Goal: Navigation & Orientation: Find specific page/section

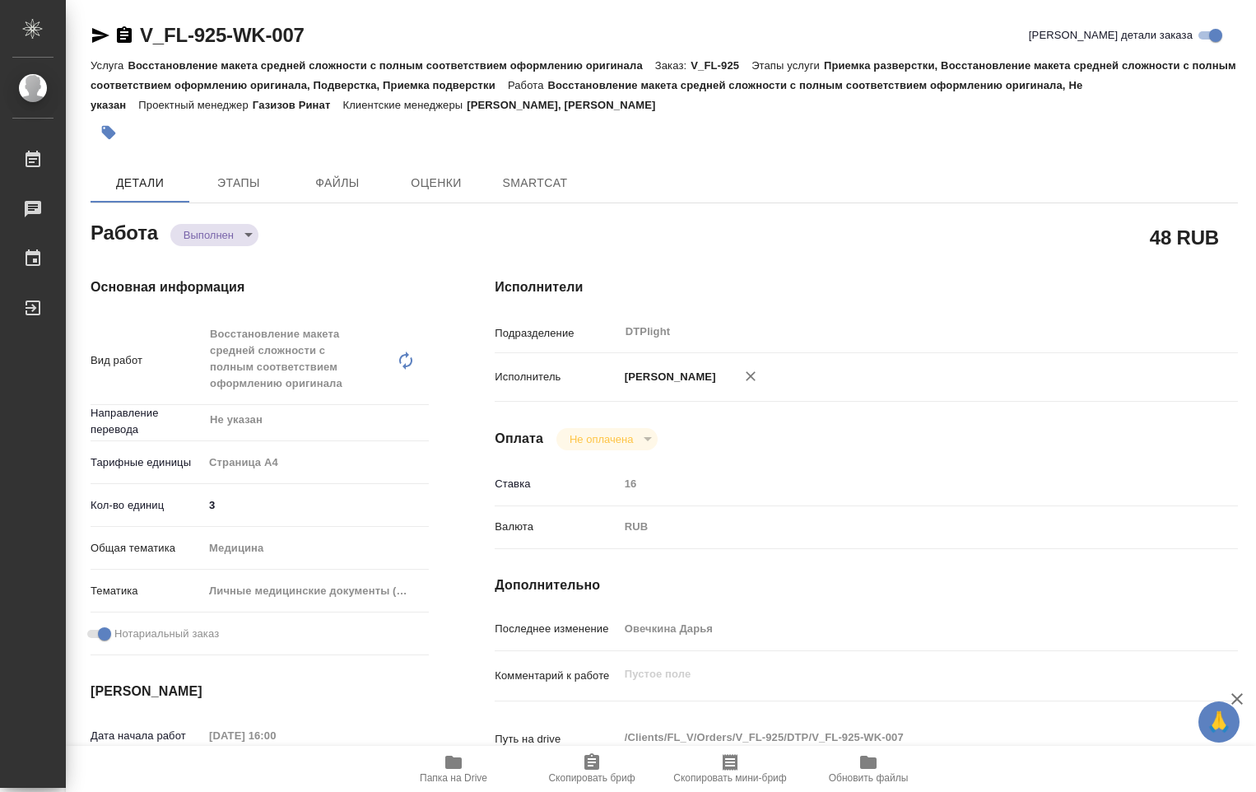
type textarea "x"
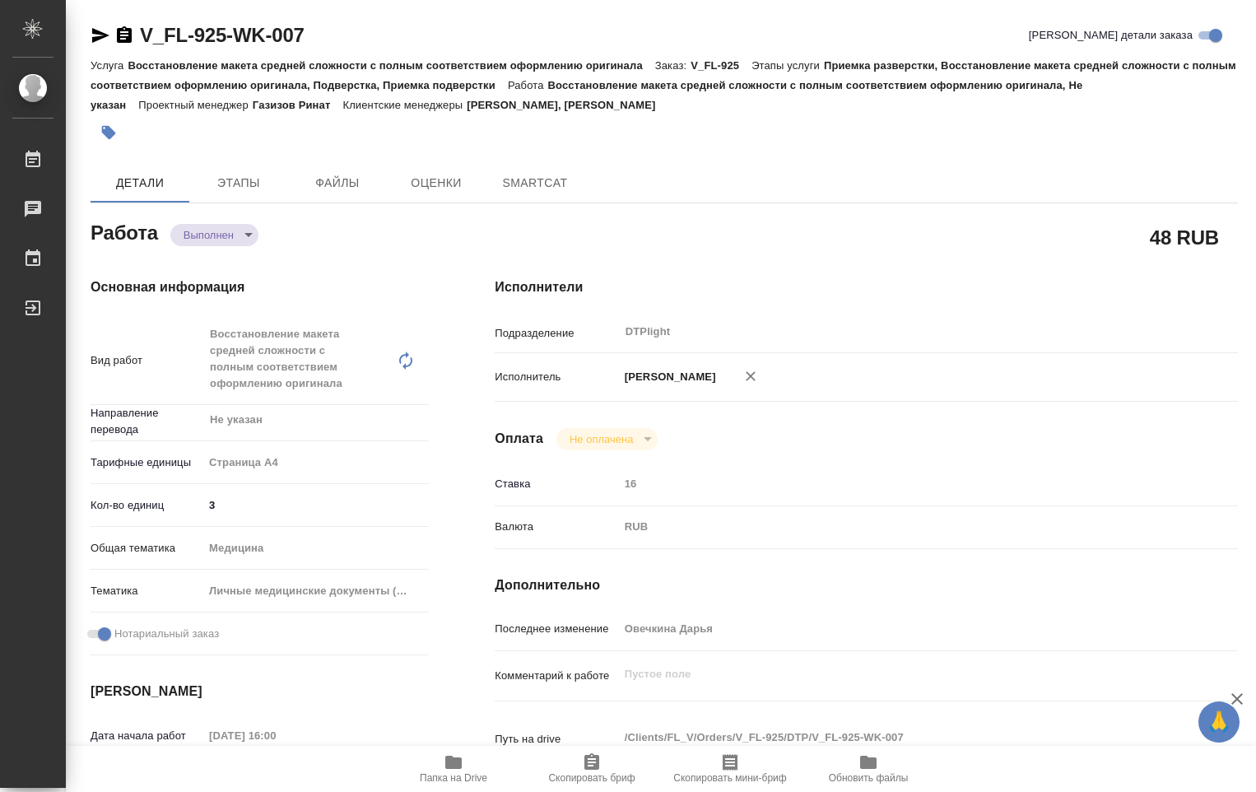
type textarea "x"
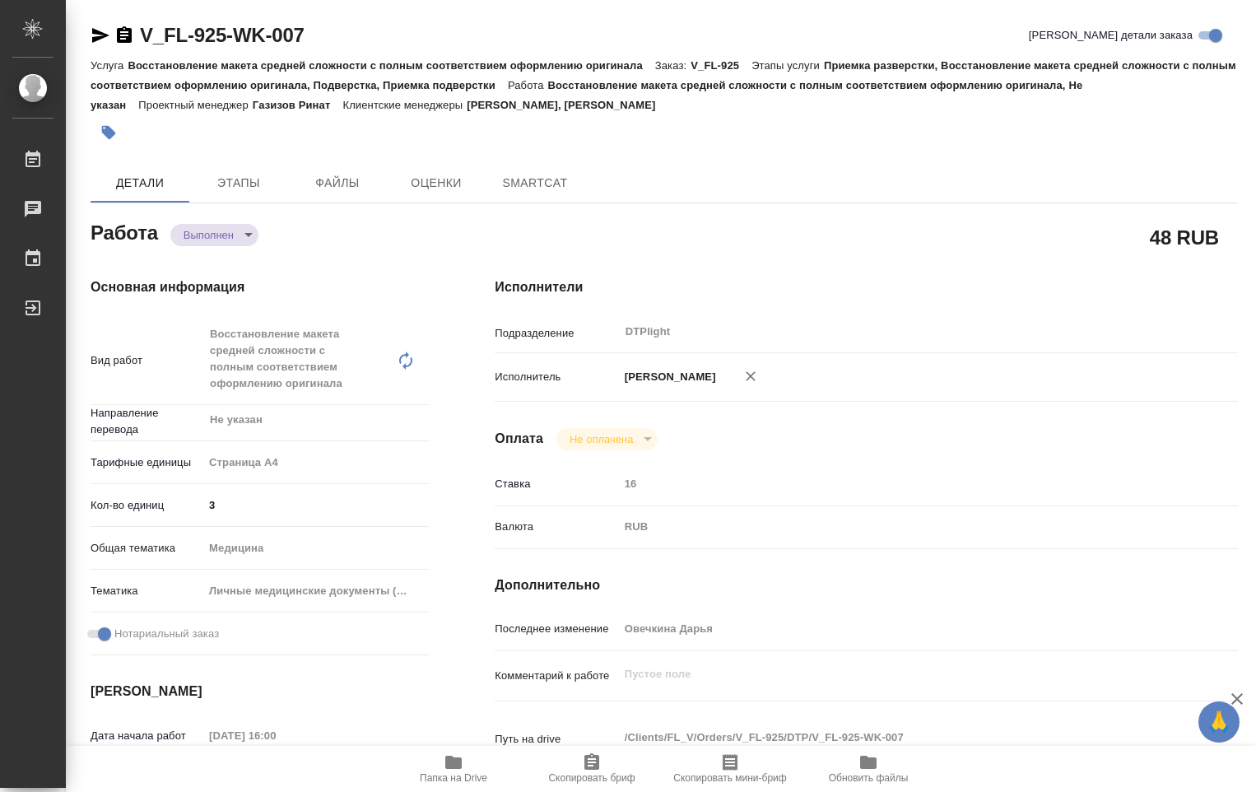
type textarea "x"
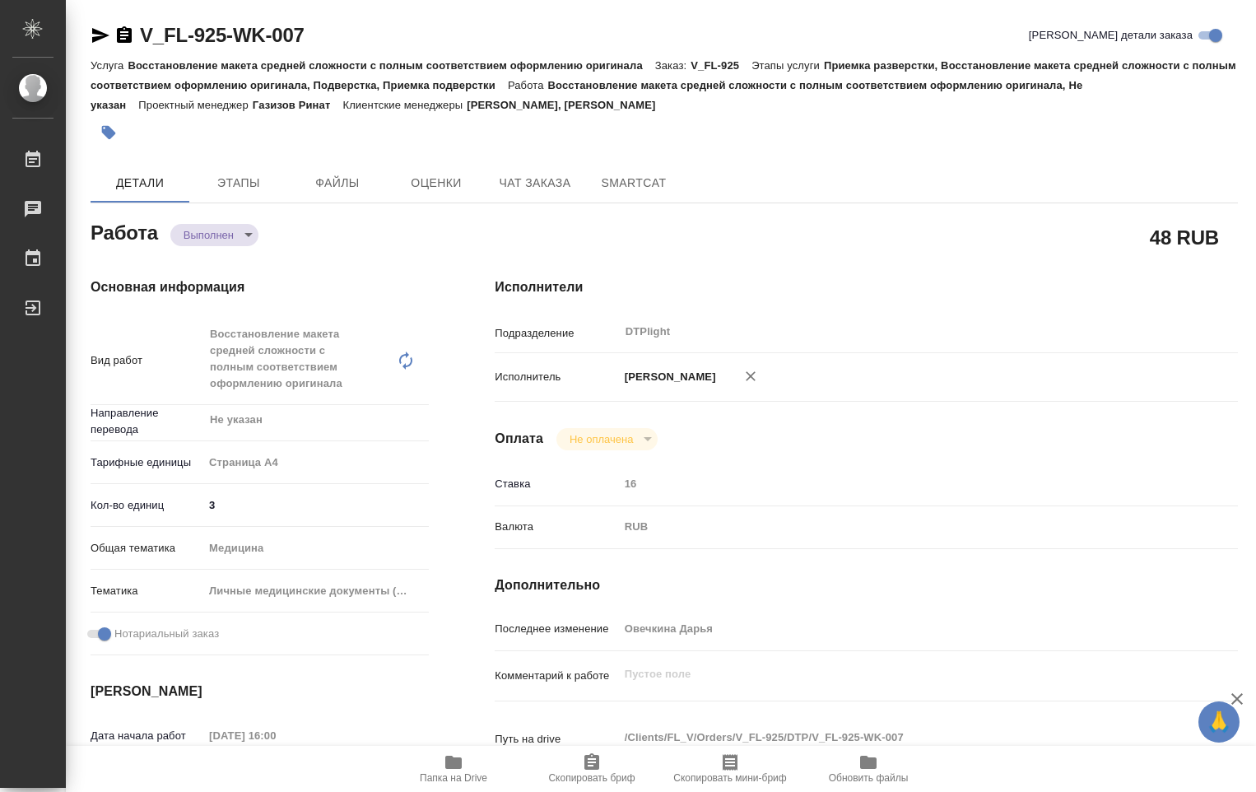
type textarea "x"
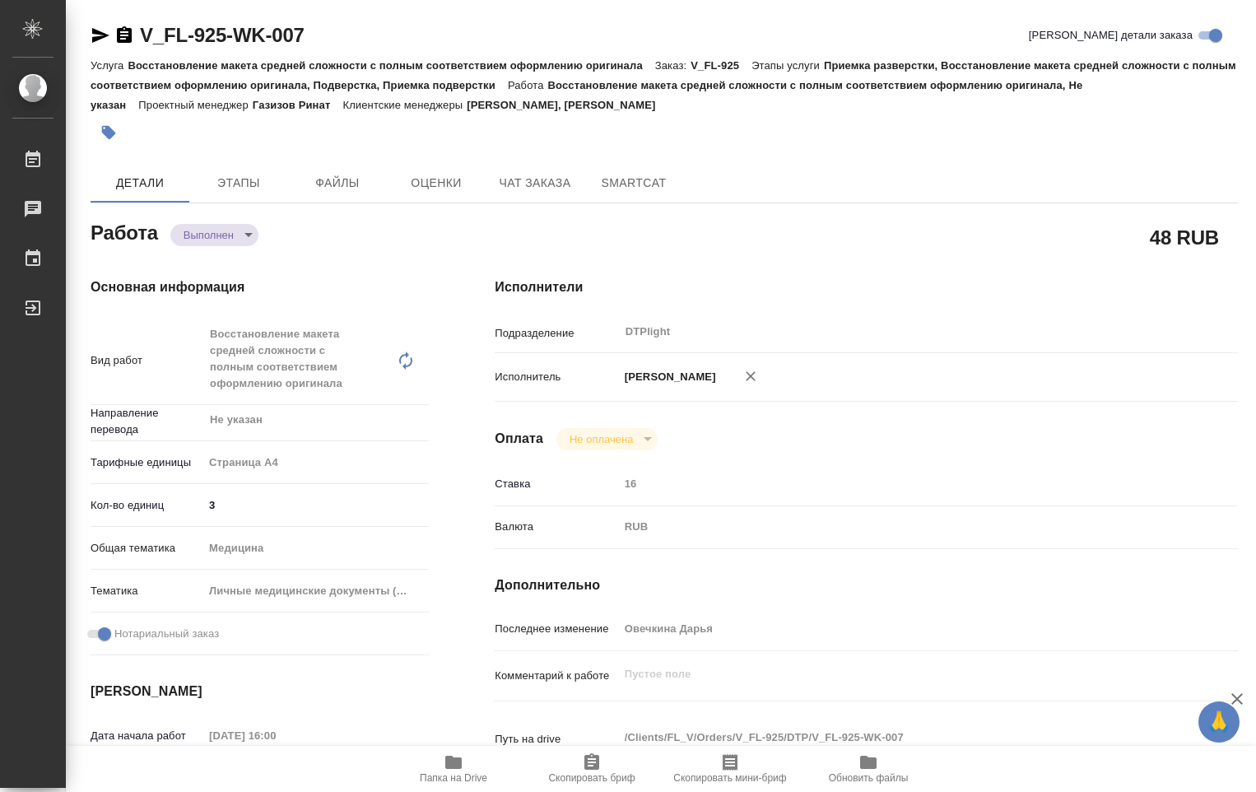
type textarea "x"
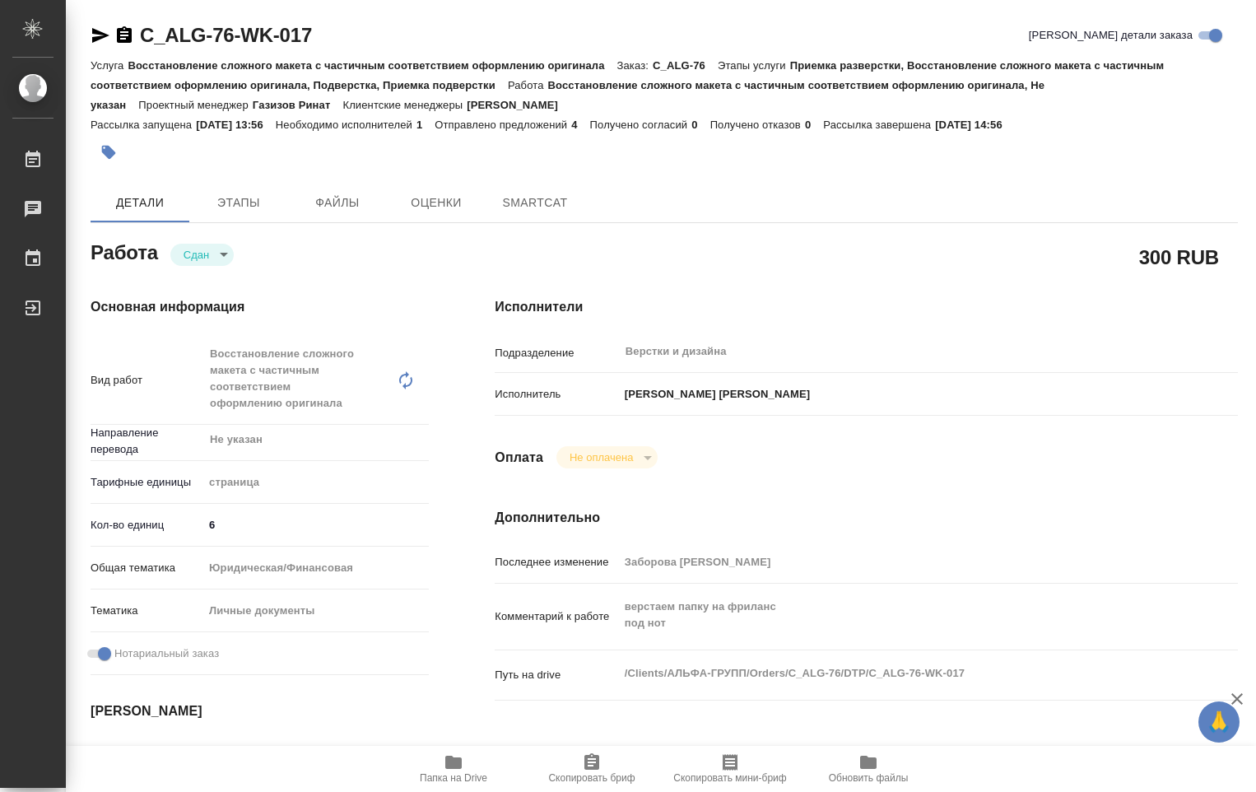
type textarea "x"
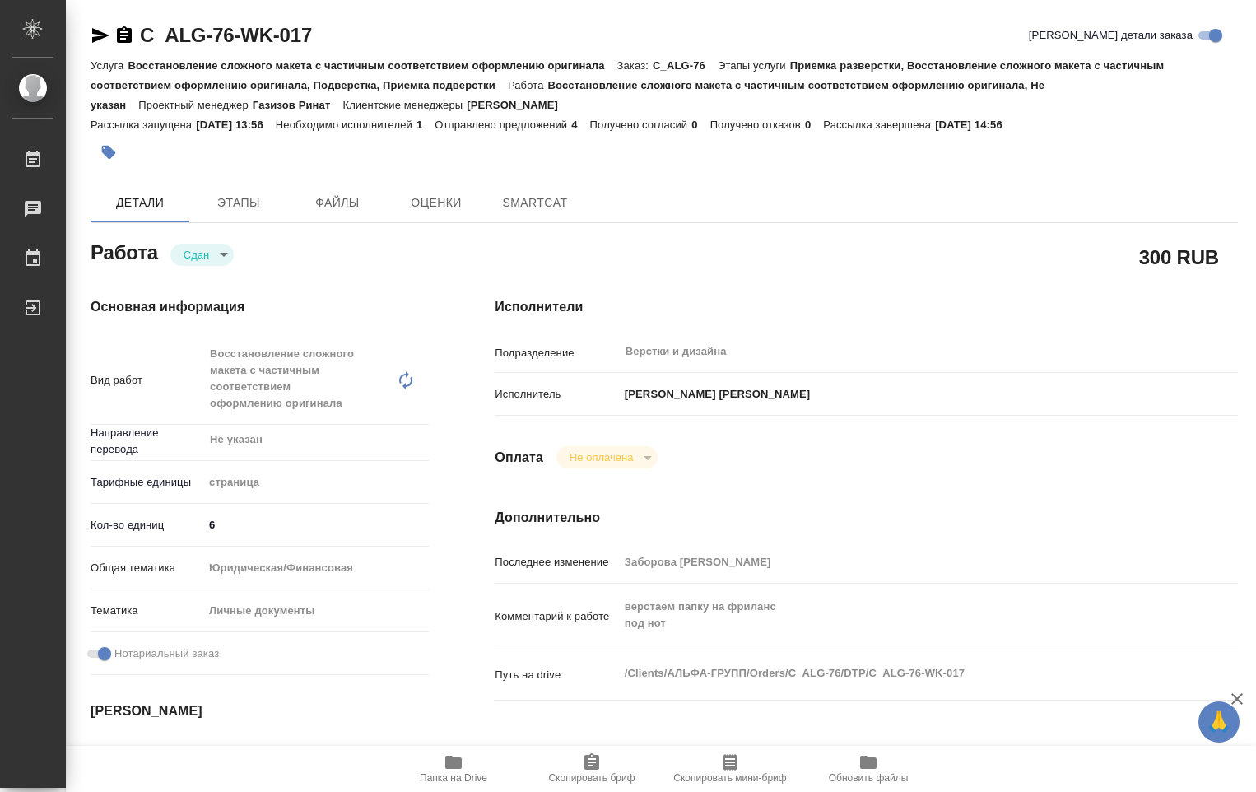
type textarea "x"
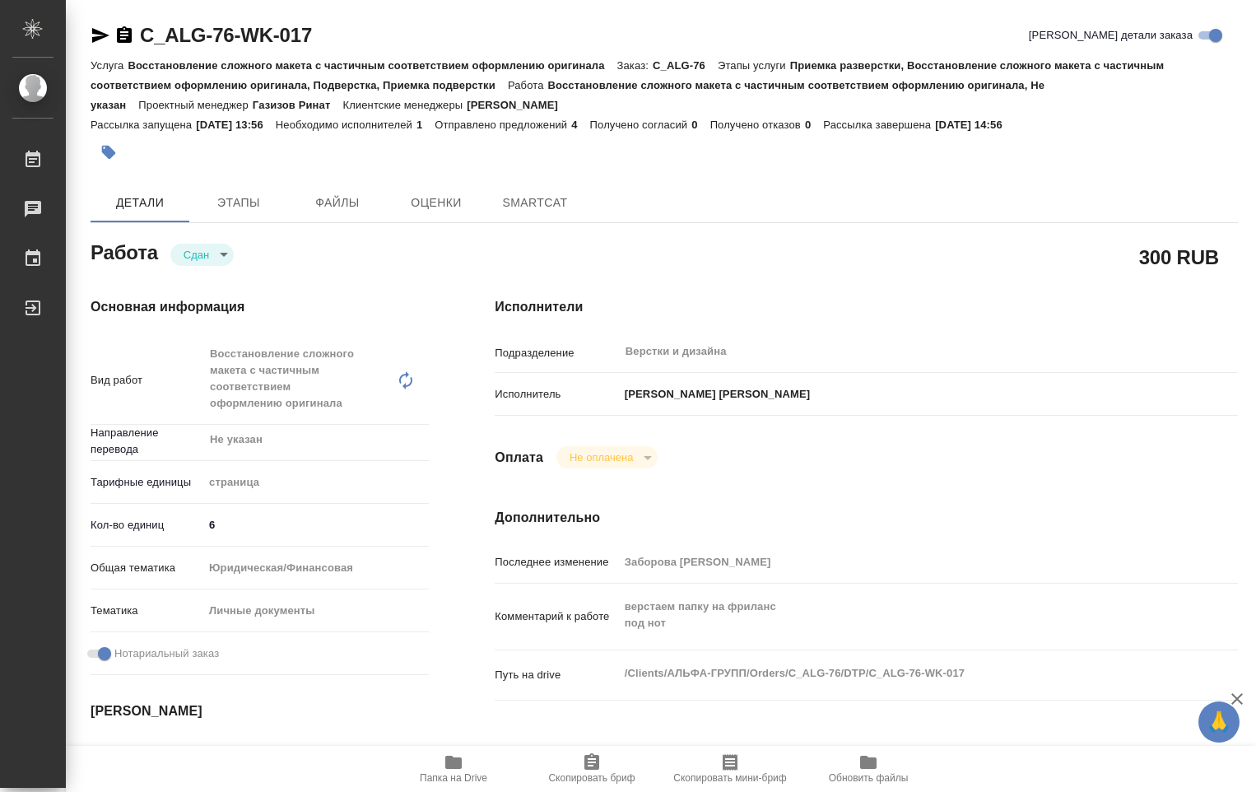
type textarea "x"
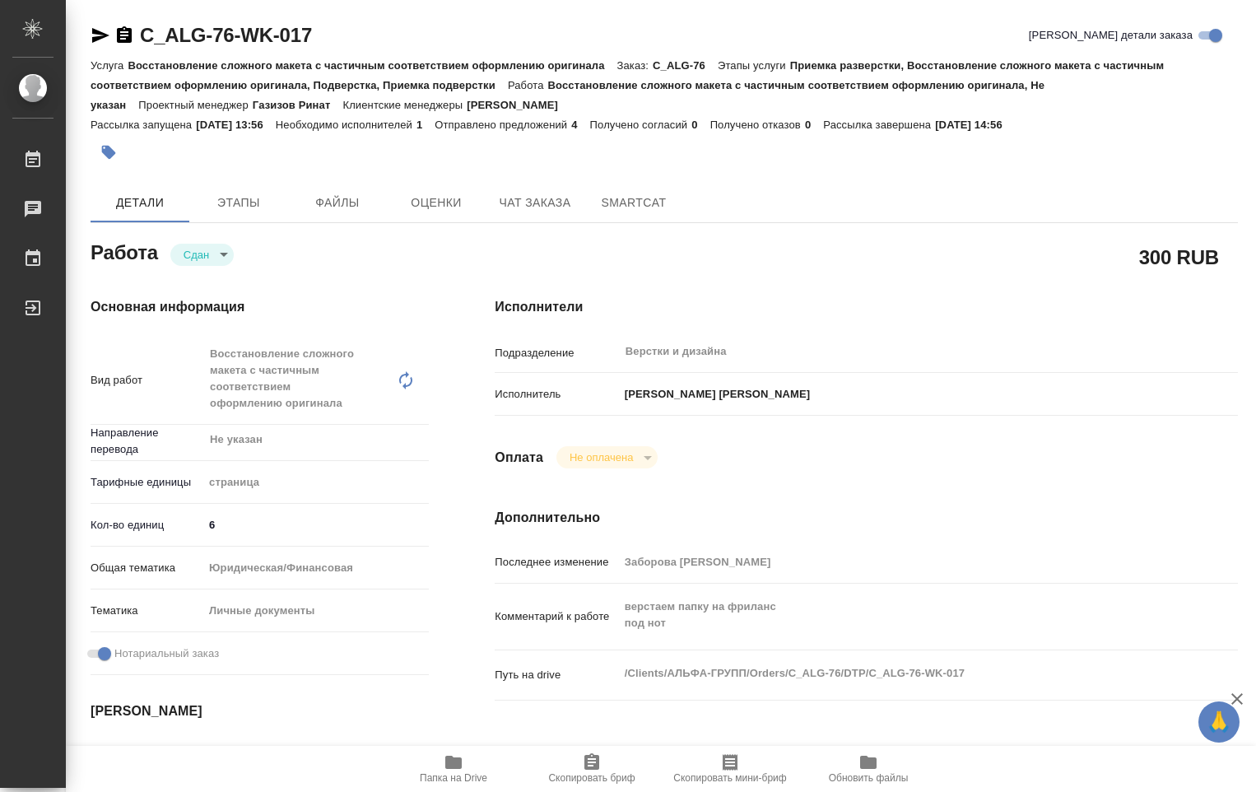
type textarea "x"
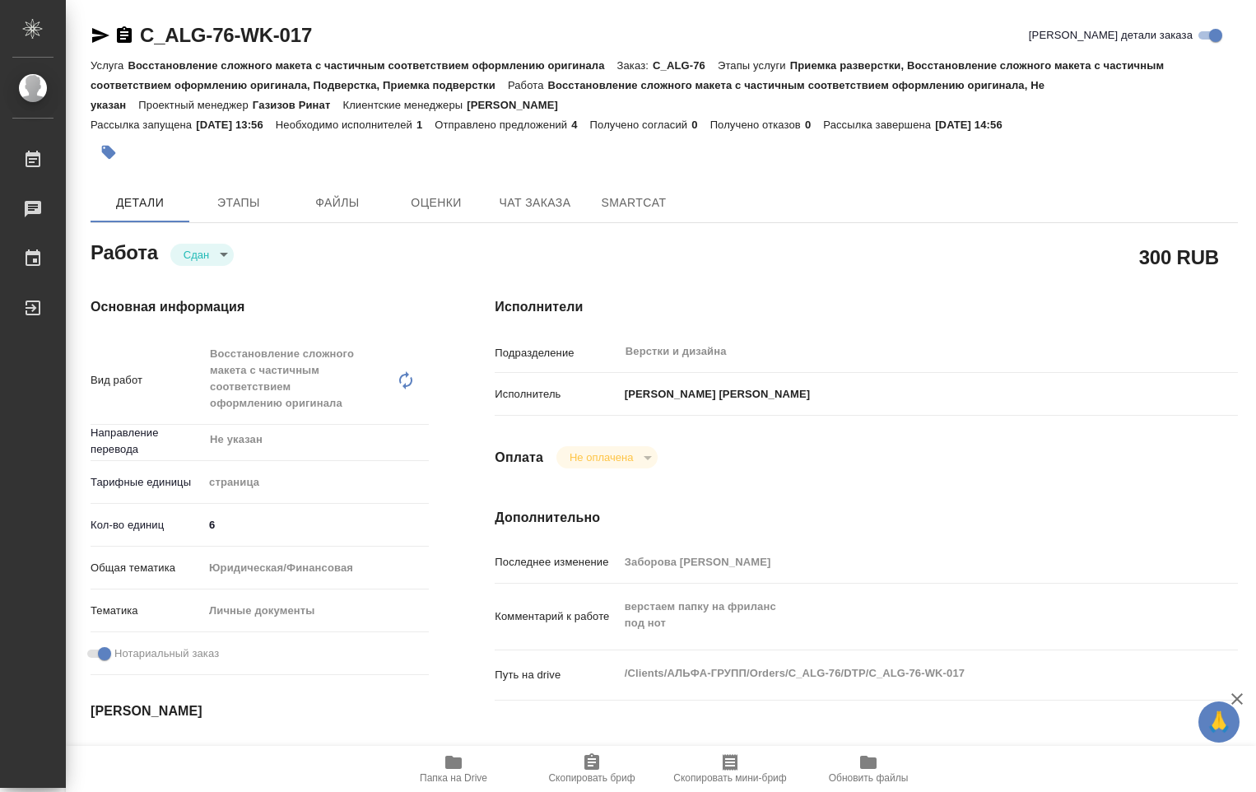
type textarea "x"
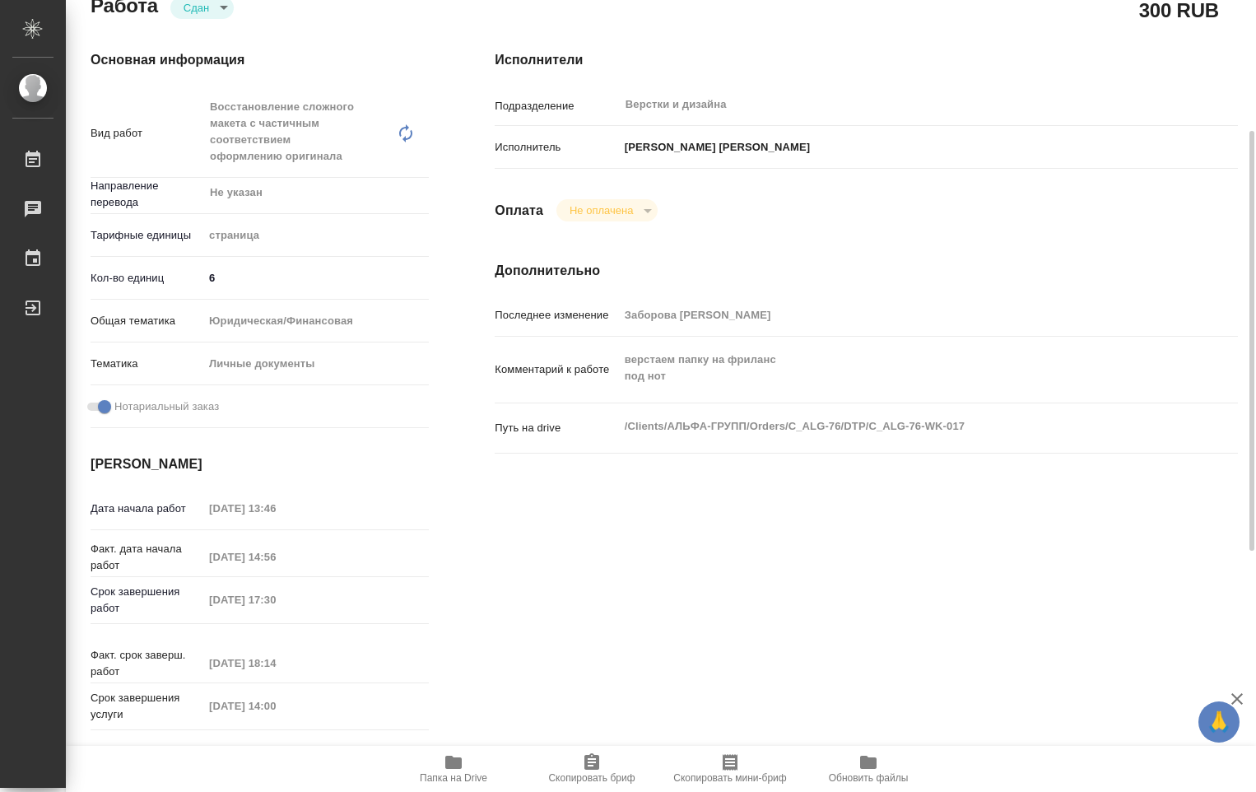
scroll to position [412, 0]
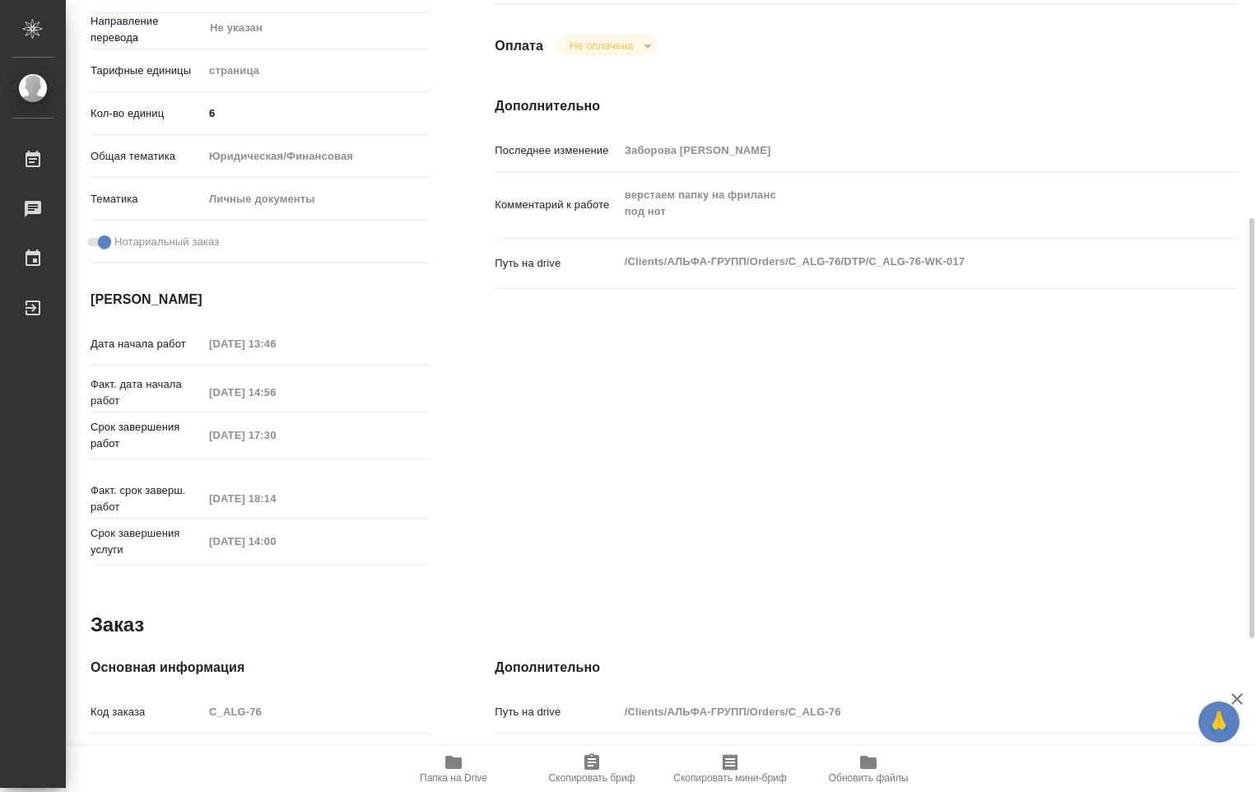
click at [448, 769] on icon "button" at bounding box center [454, 762] width 20 height 20
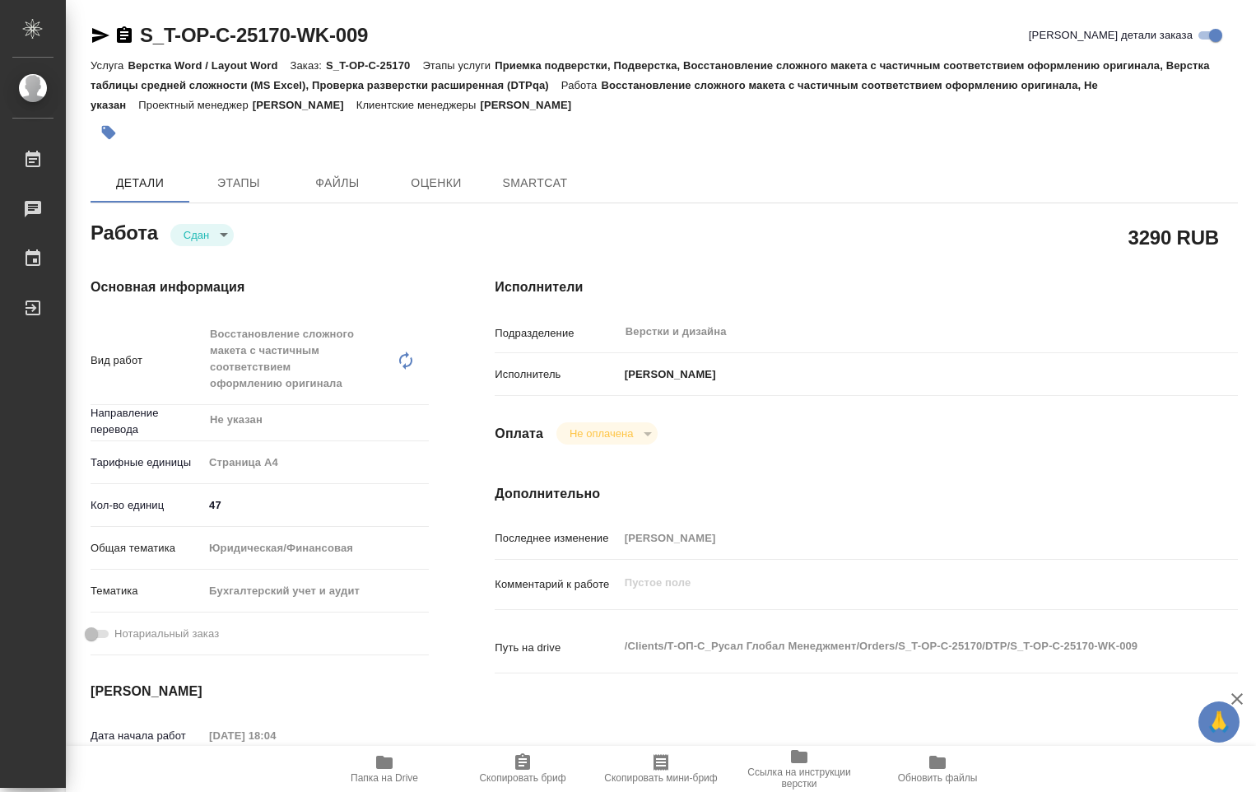
type textarea "x"
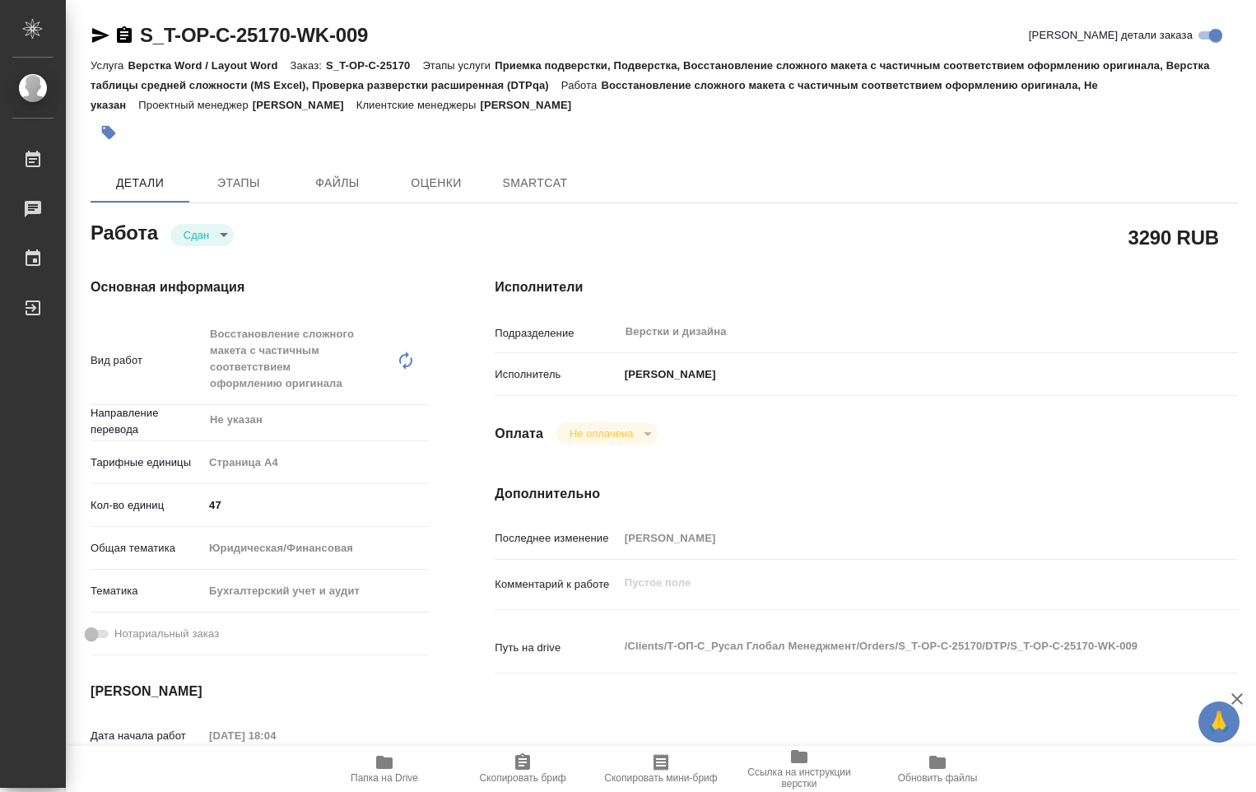
type textarea "x"
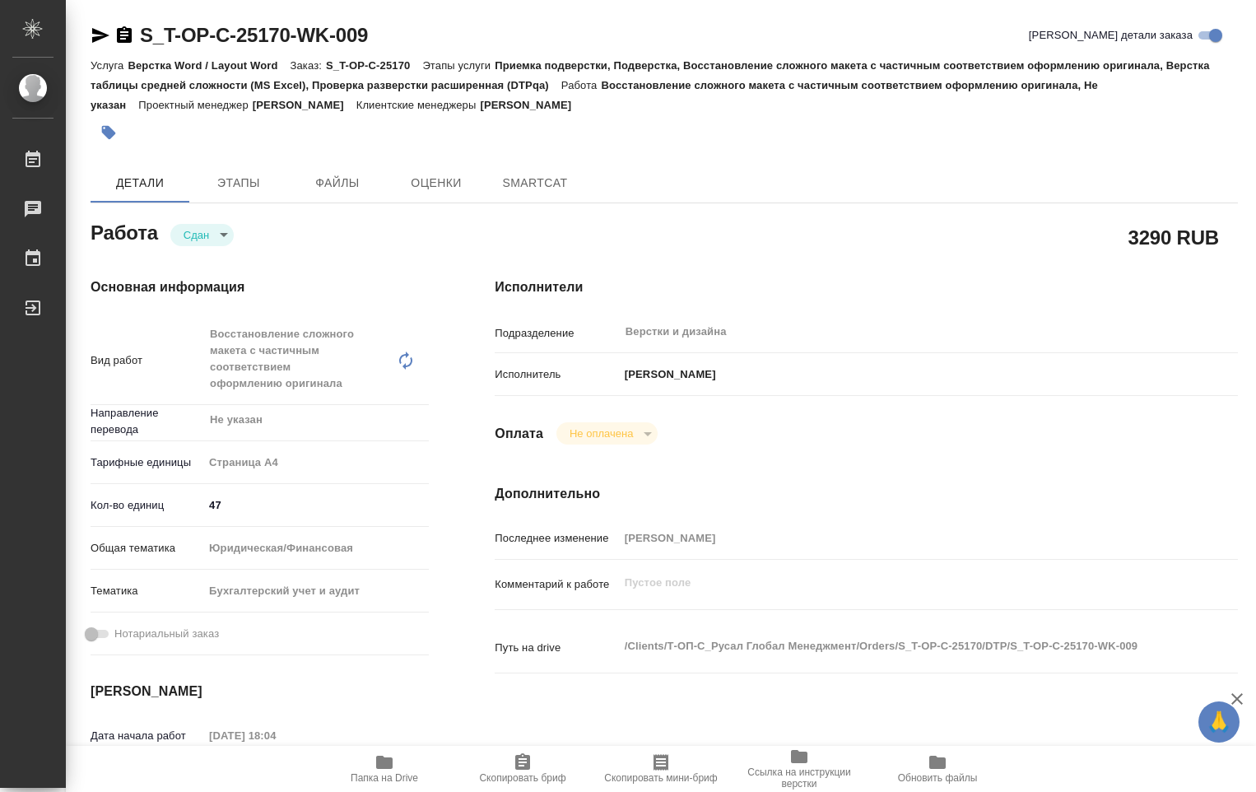
type textarea "x"
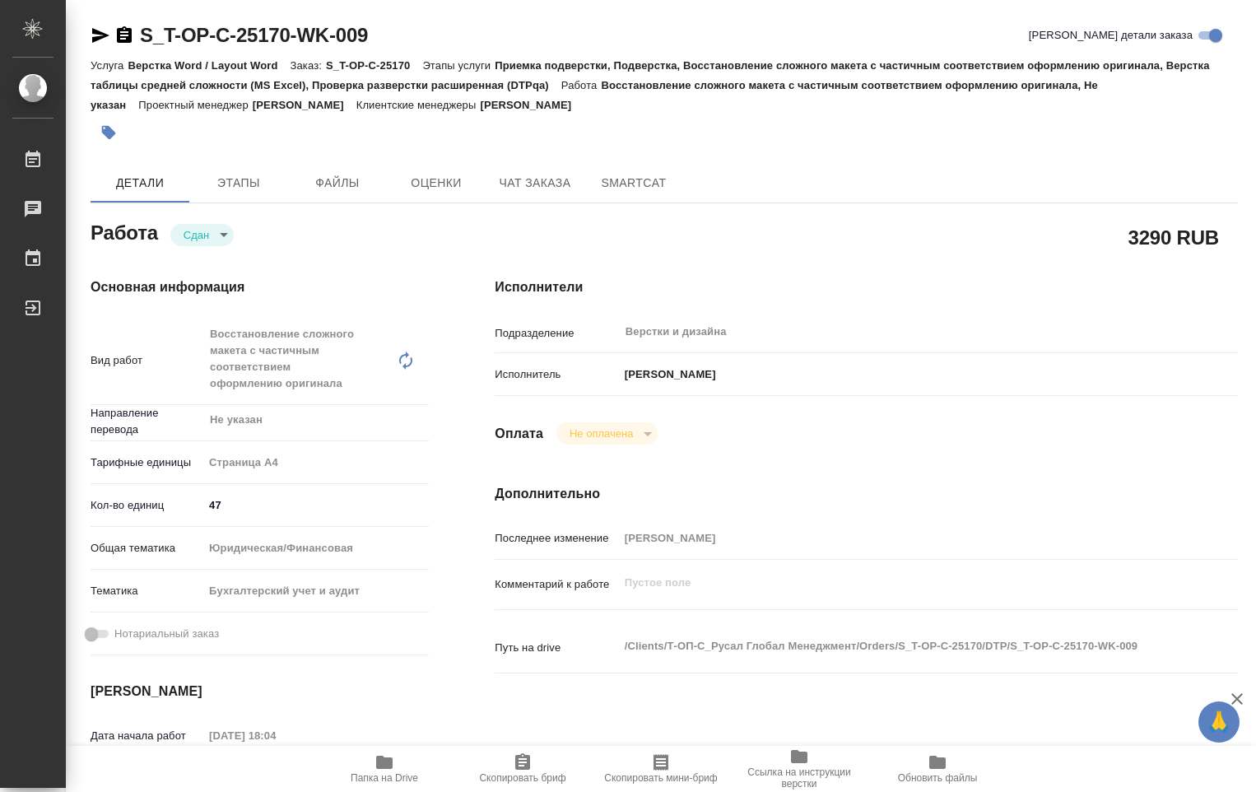
type textarea "x"
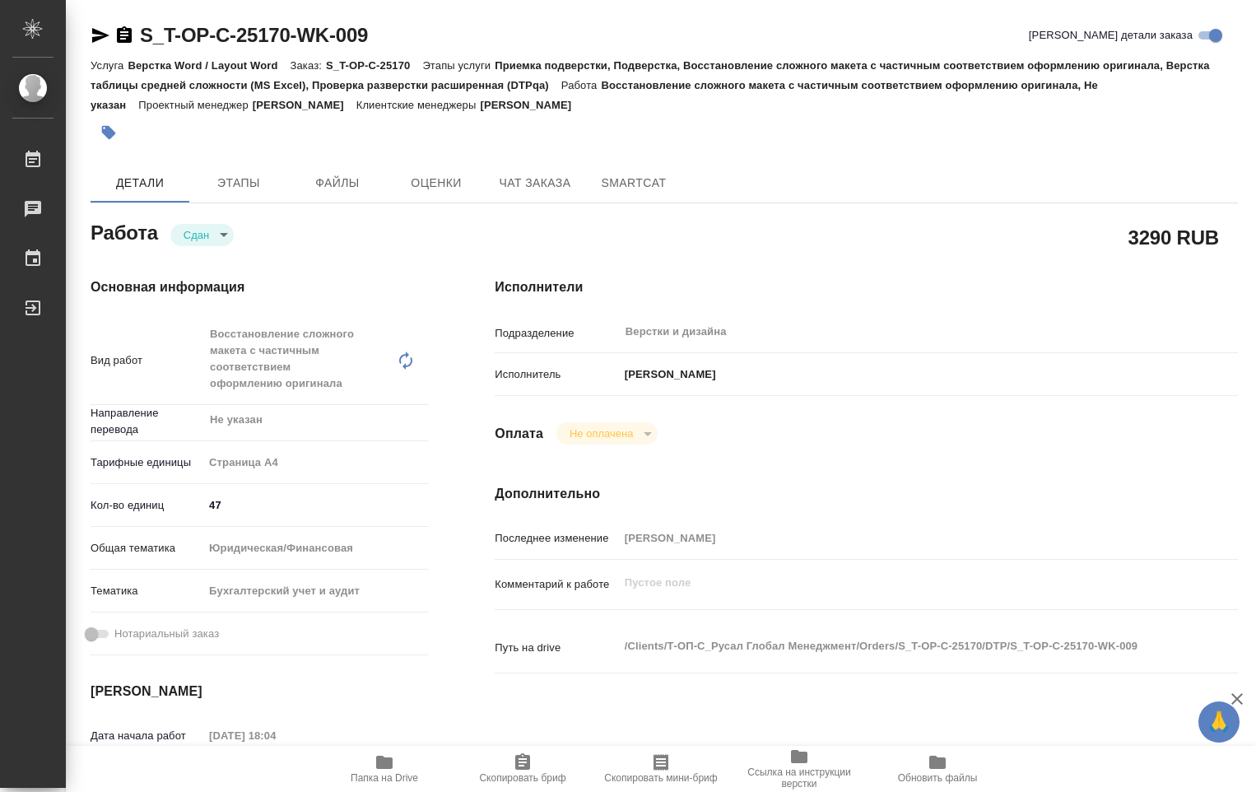
type textarea "x"
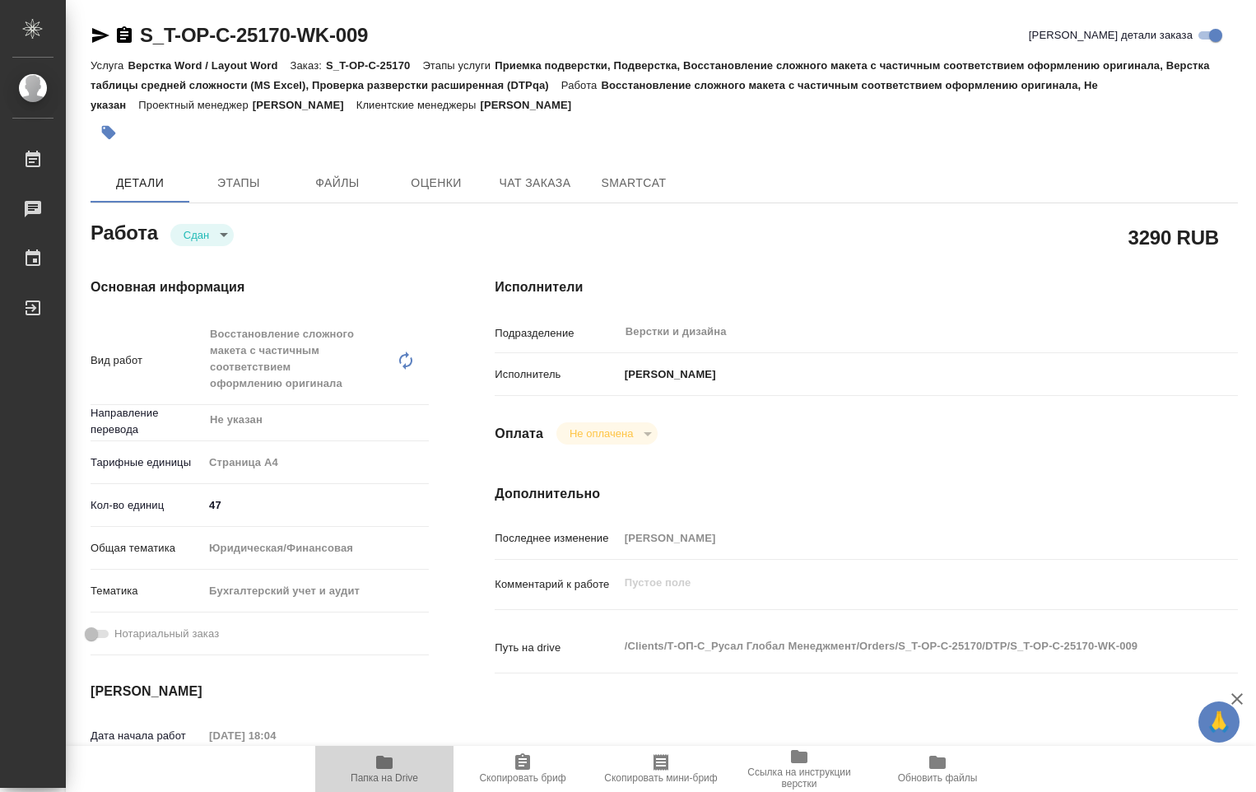
click at [377, 762] on icon "button" at bounding box center [384, 762] width 20 height 20
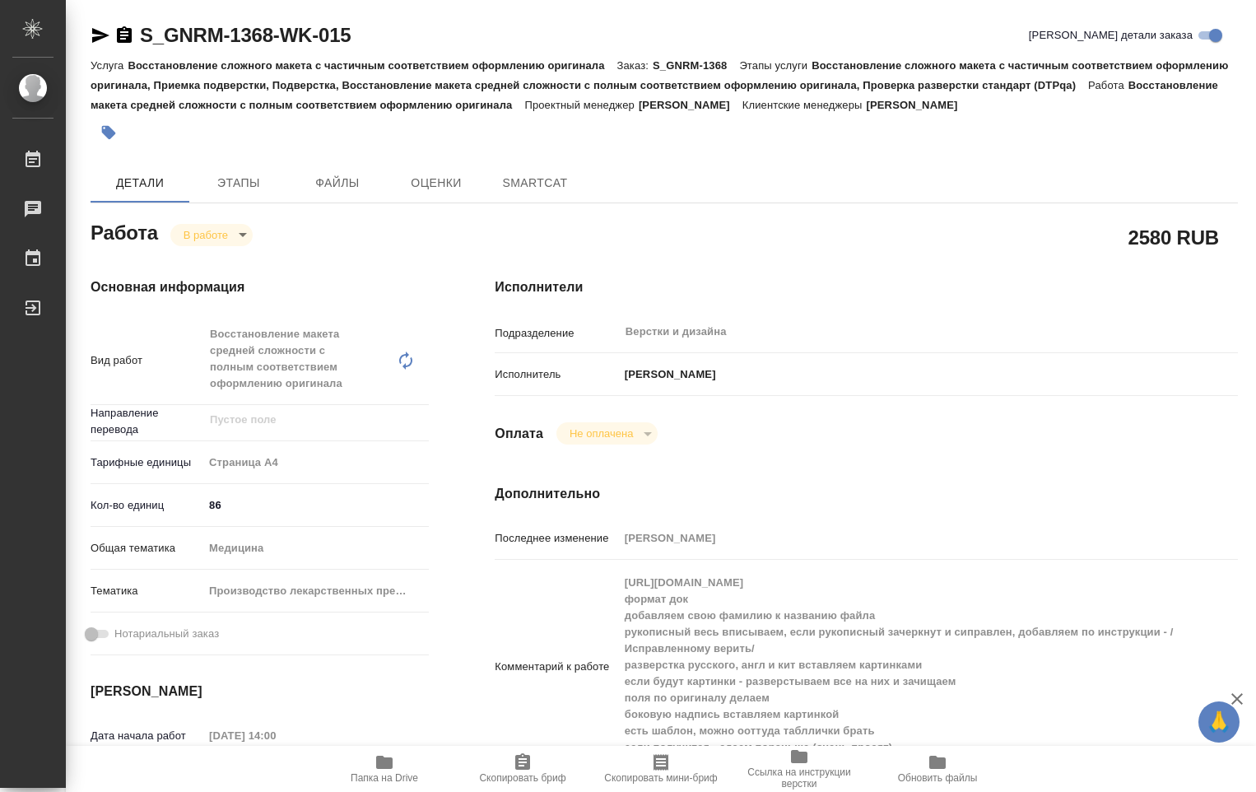
type textarea "x"
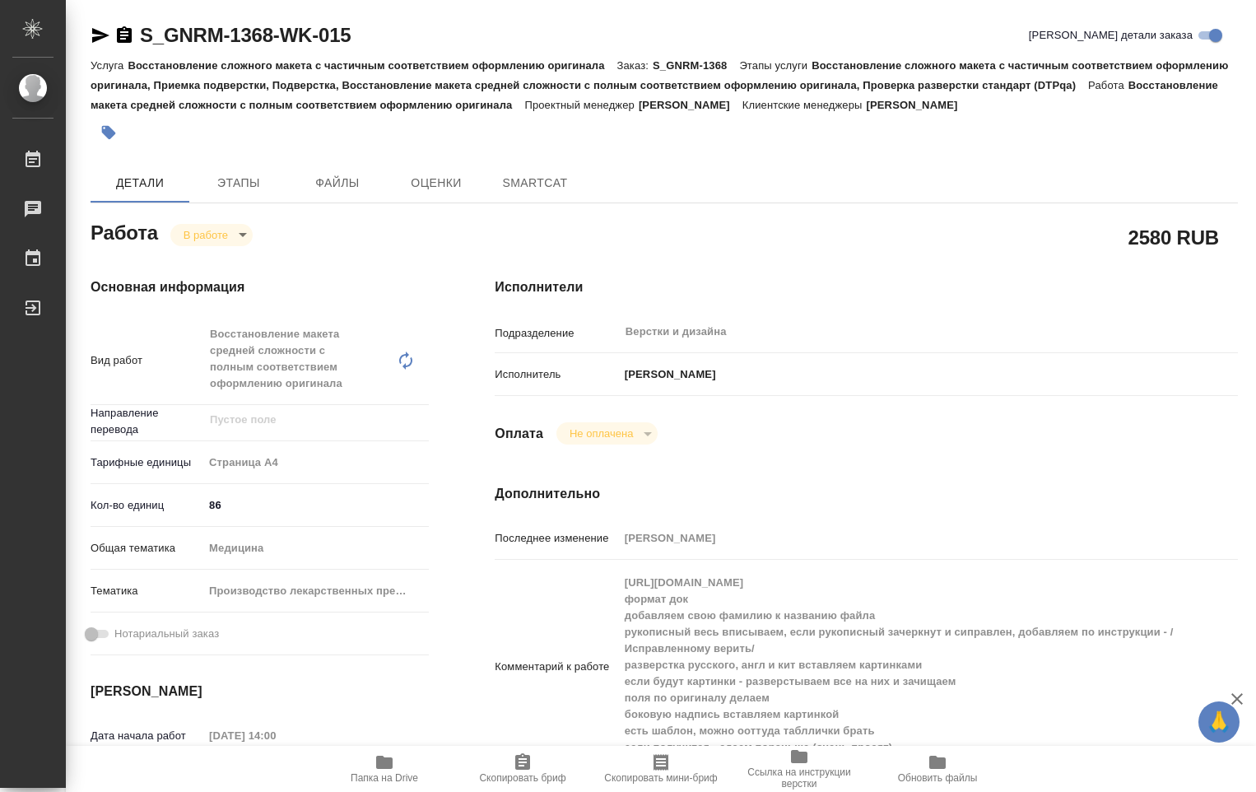
type textarea "x"
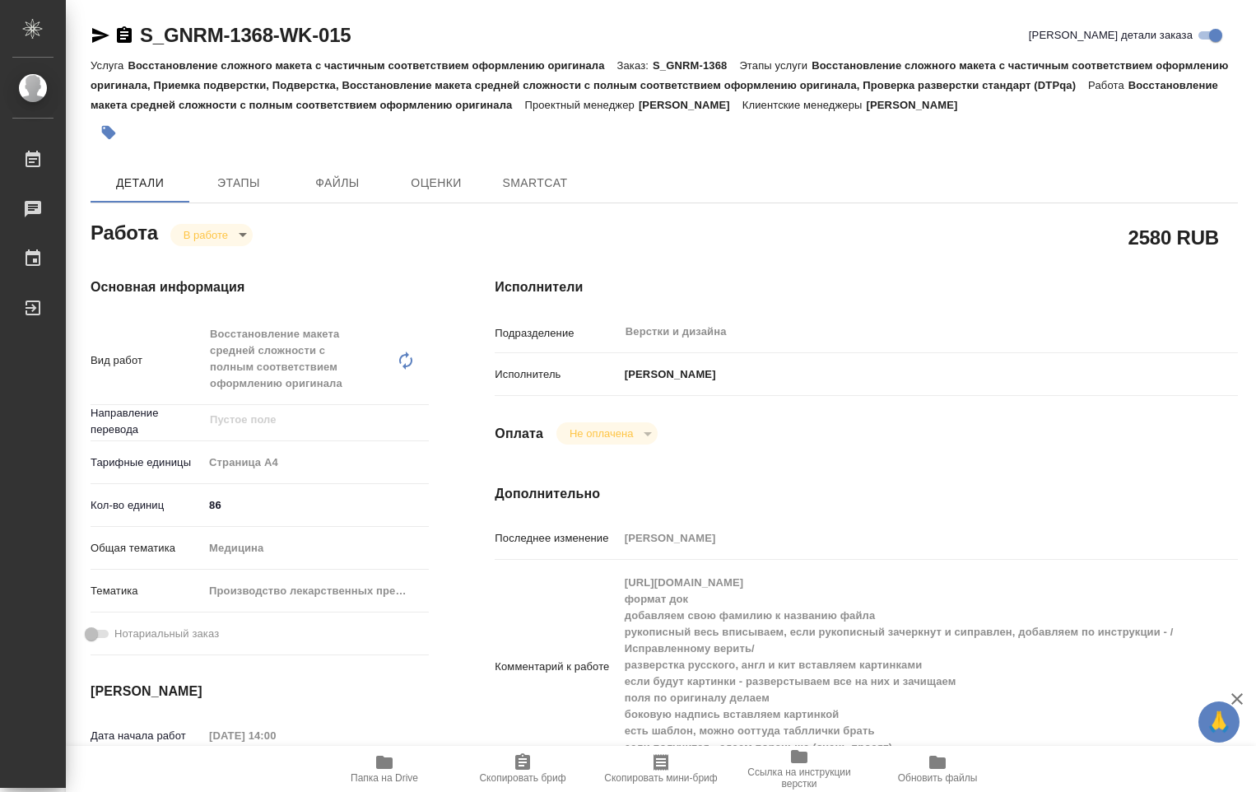
type textarea "x"
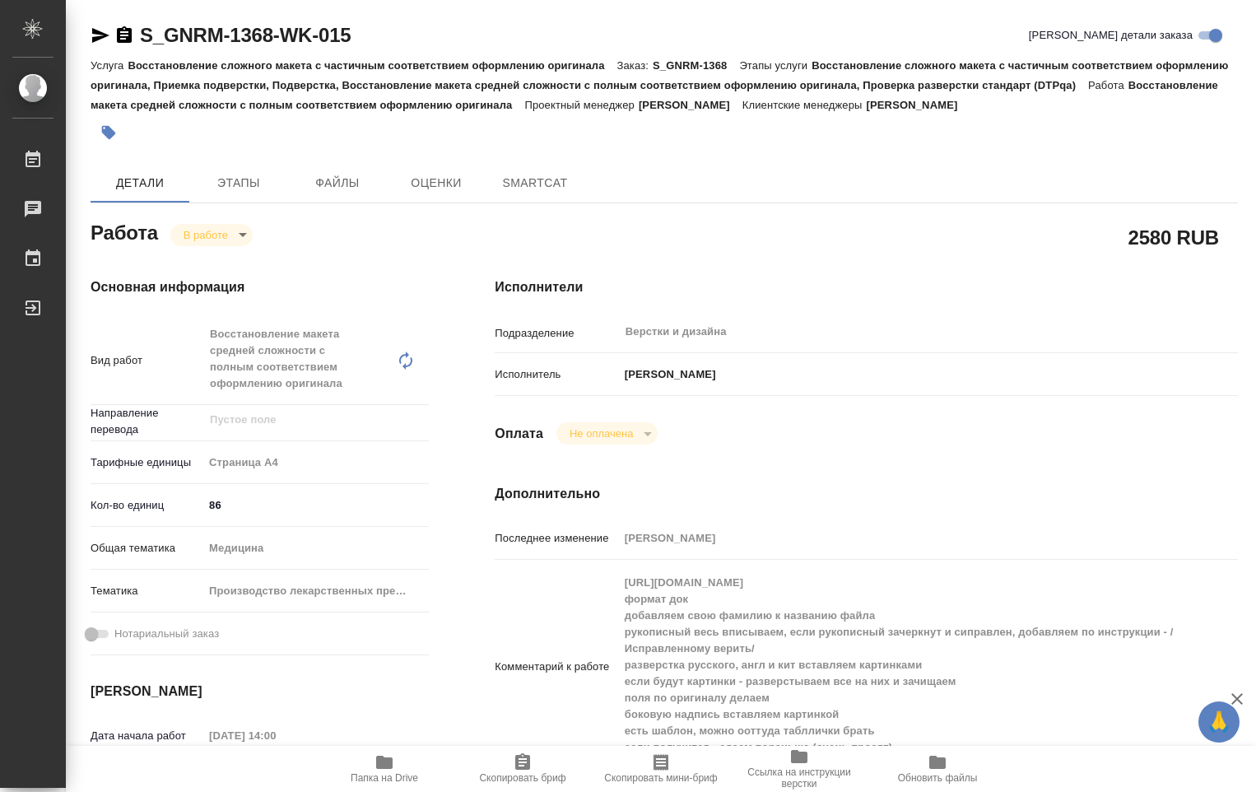
type textarea "x"
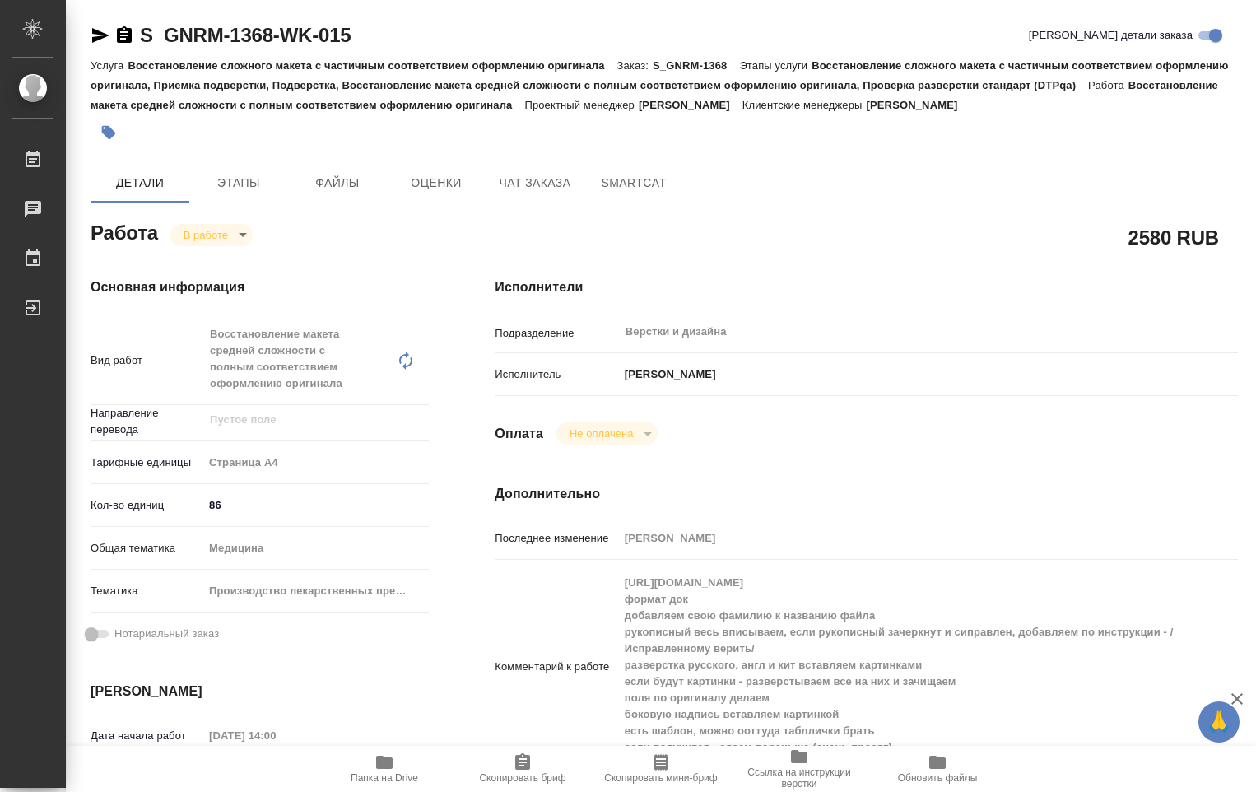
type textarea "x"
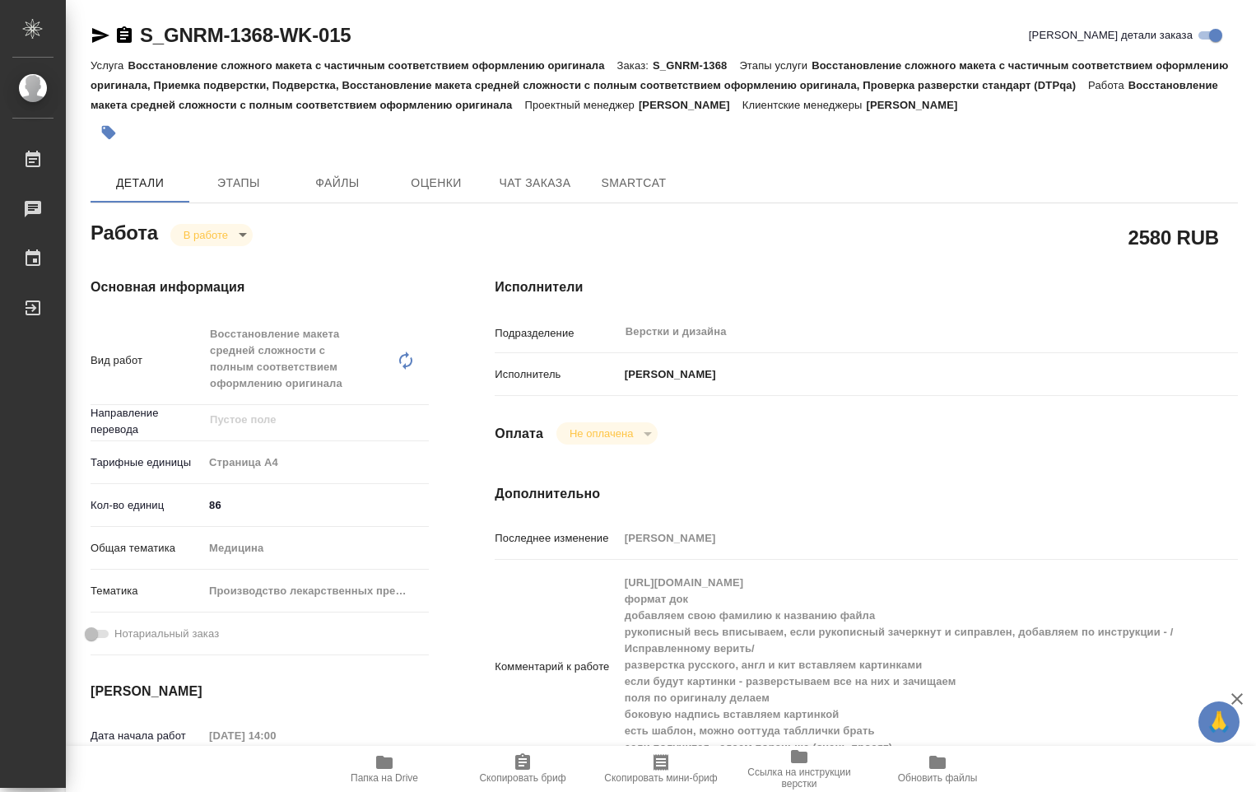
type textarea "x"
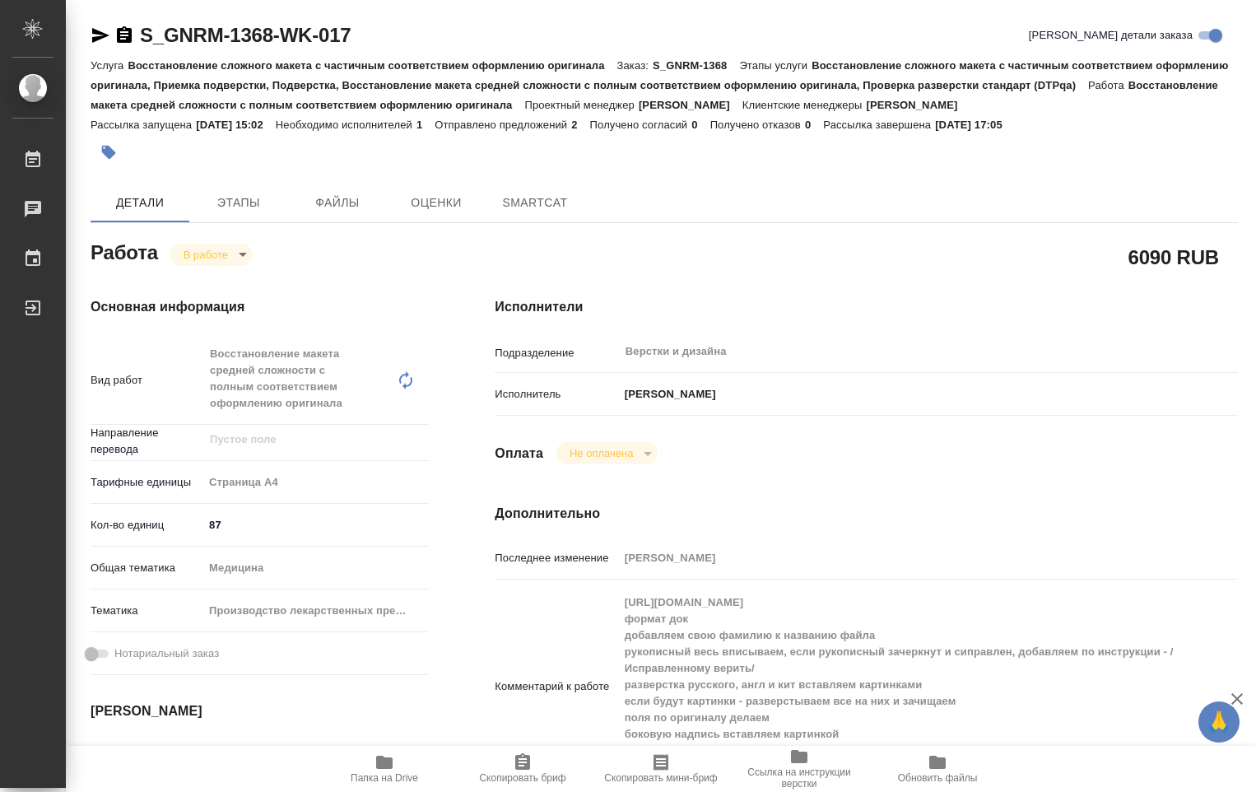
type textarea "x"
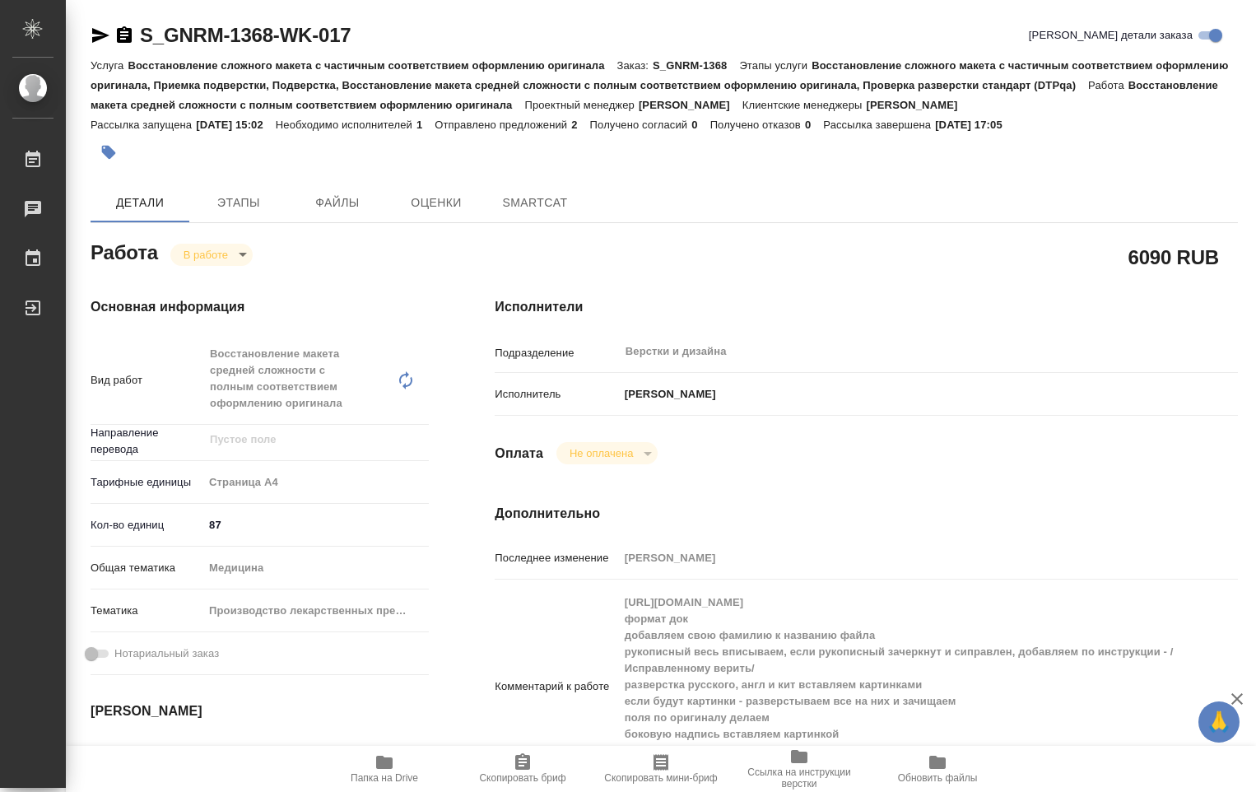
type textarea "x"
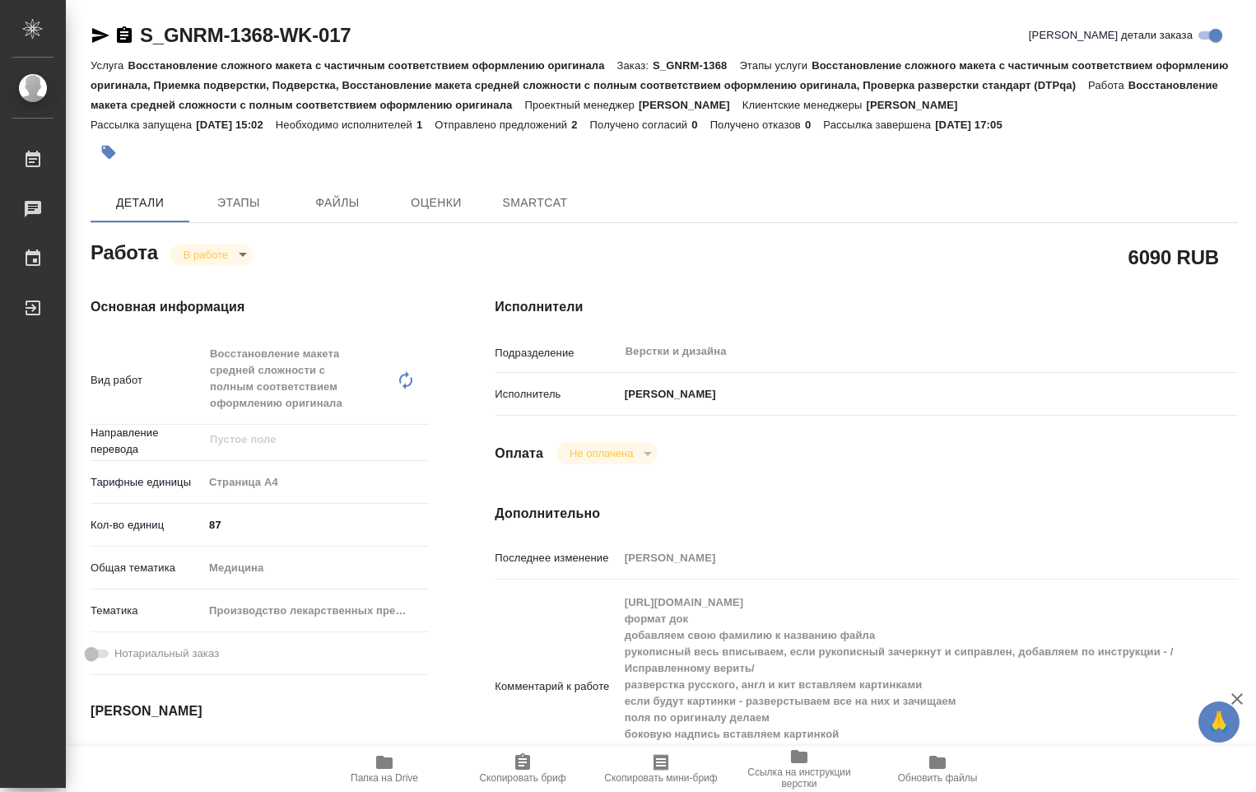
type textarea "x"
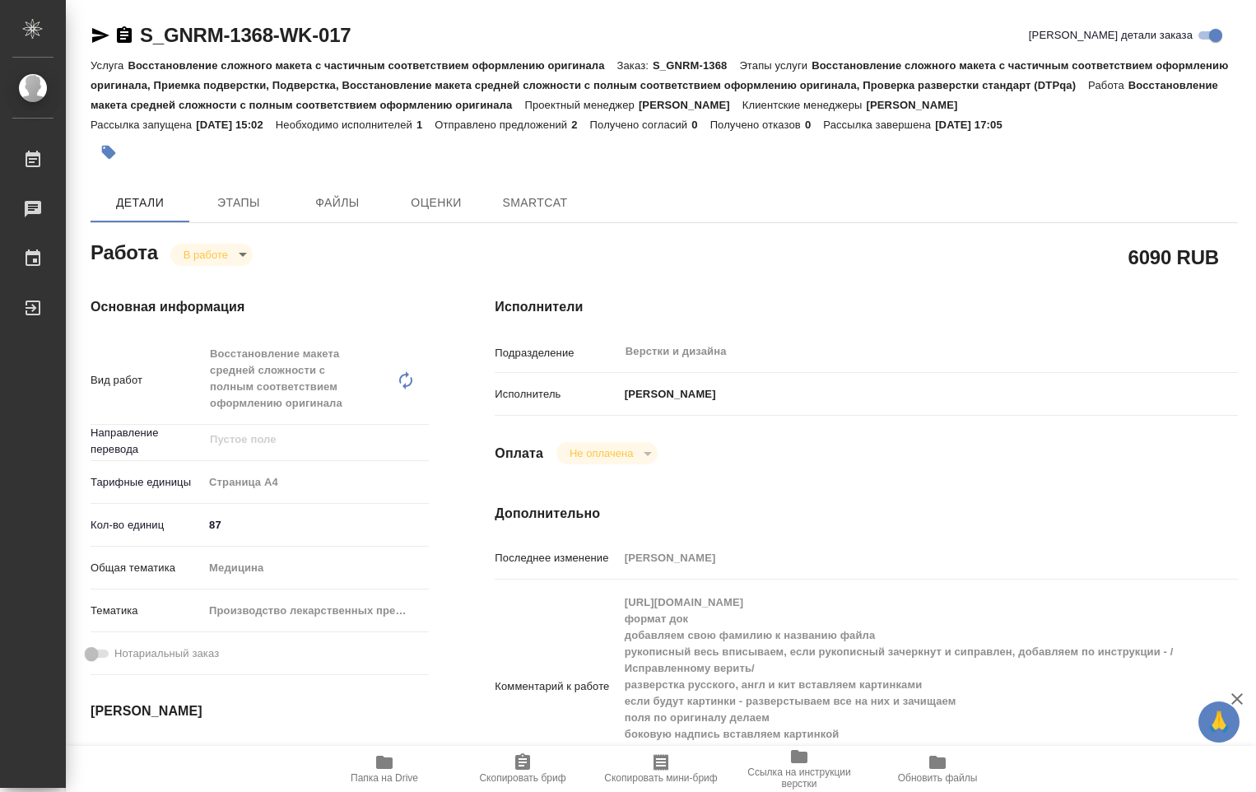
type textarea "x"
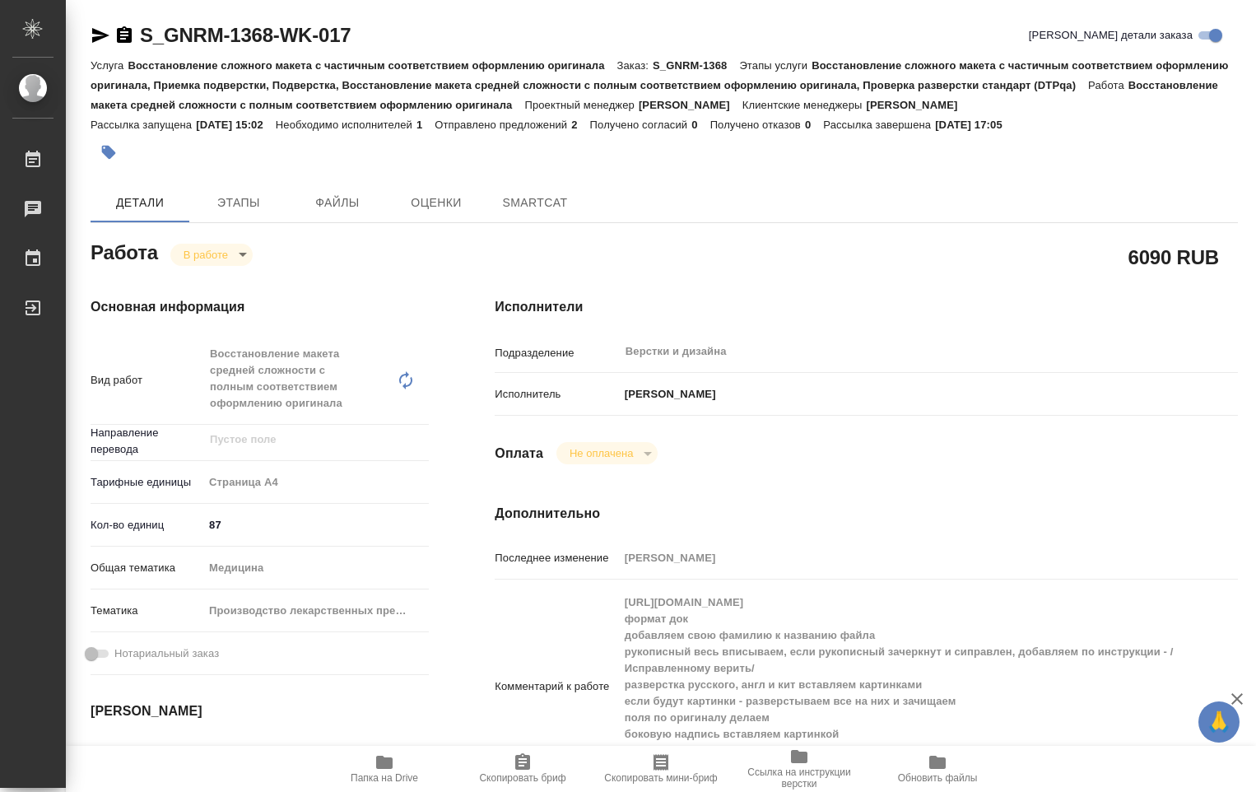
type textarea "x"
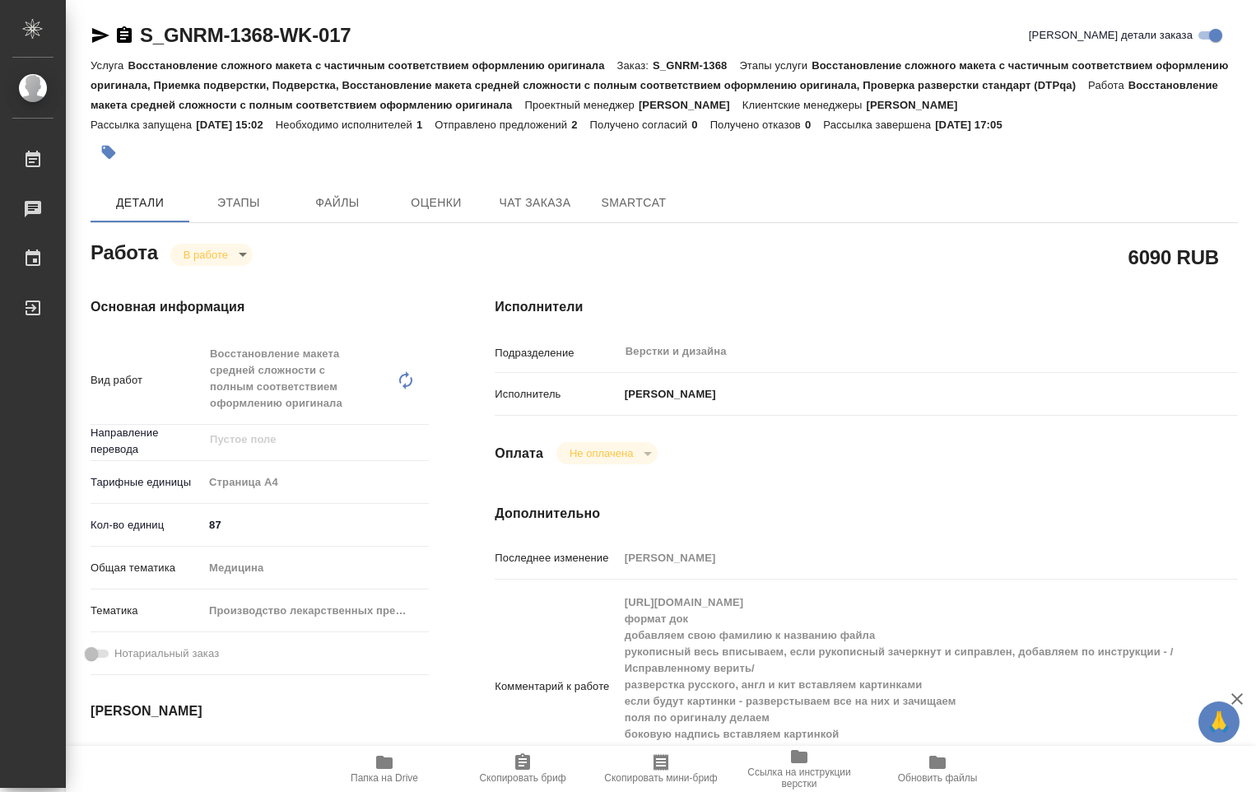
type textarea "x"
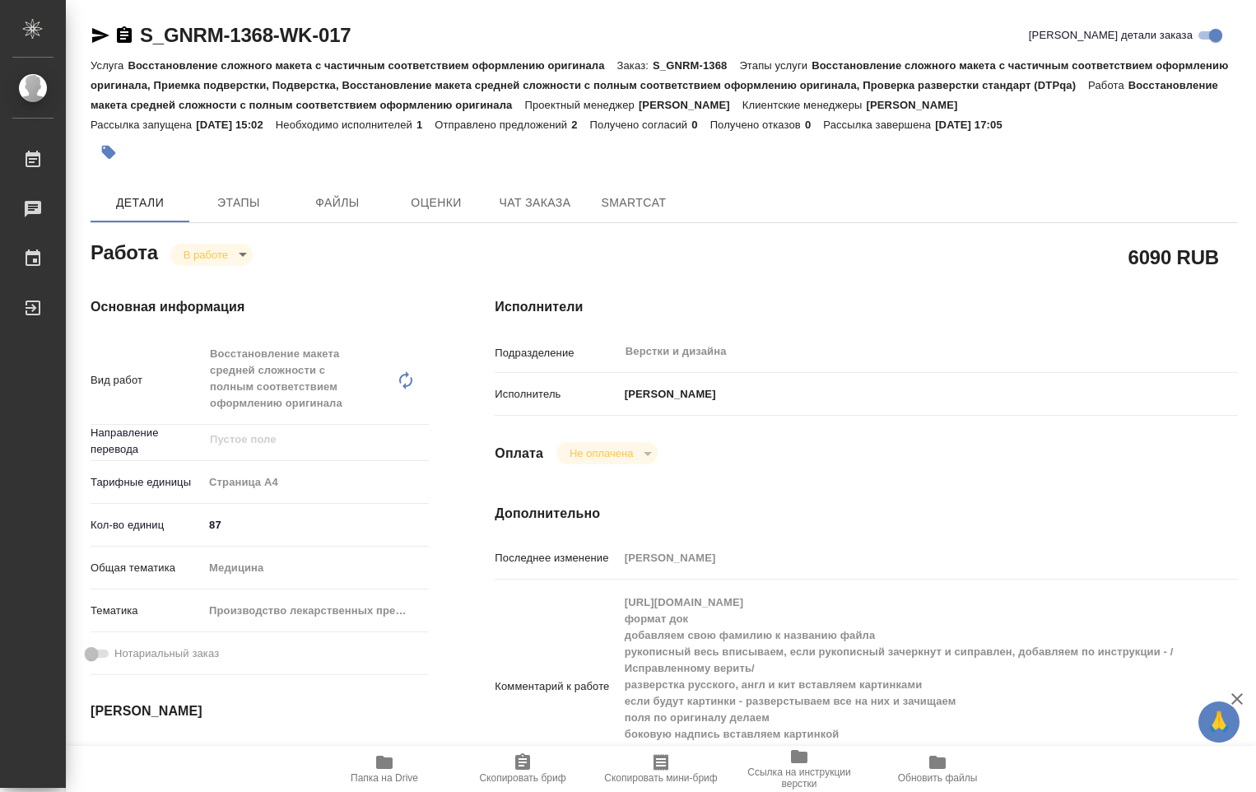
type textarea "x"
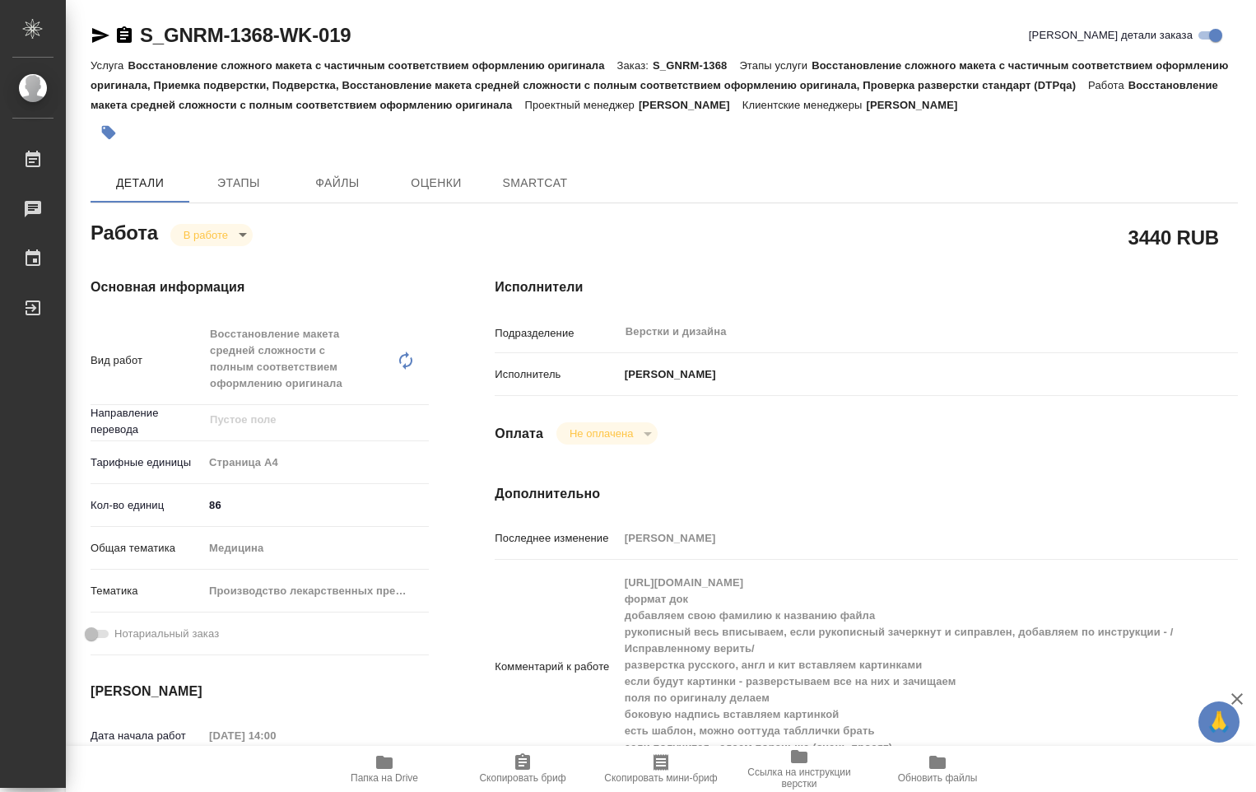
type textarea "x"
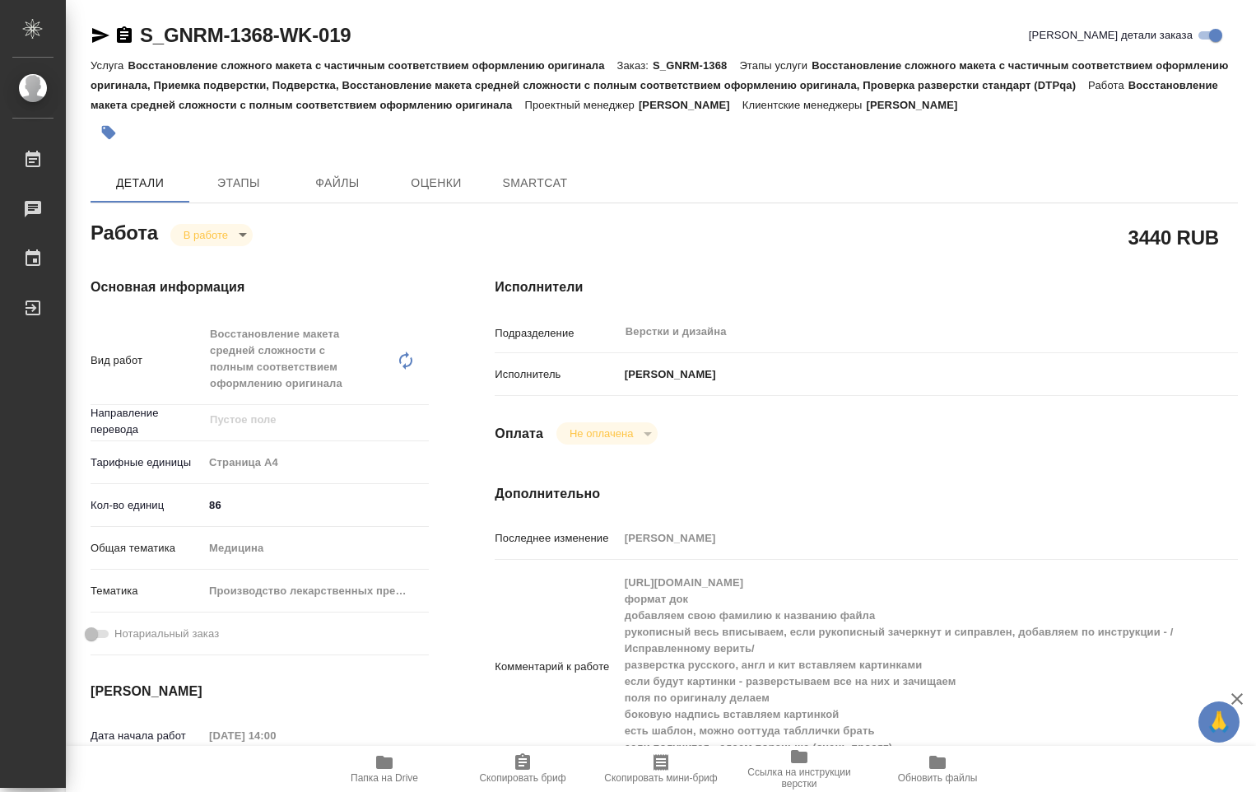
type textarea "x"
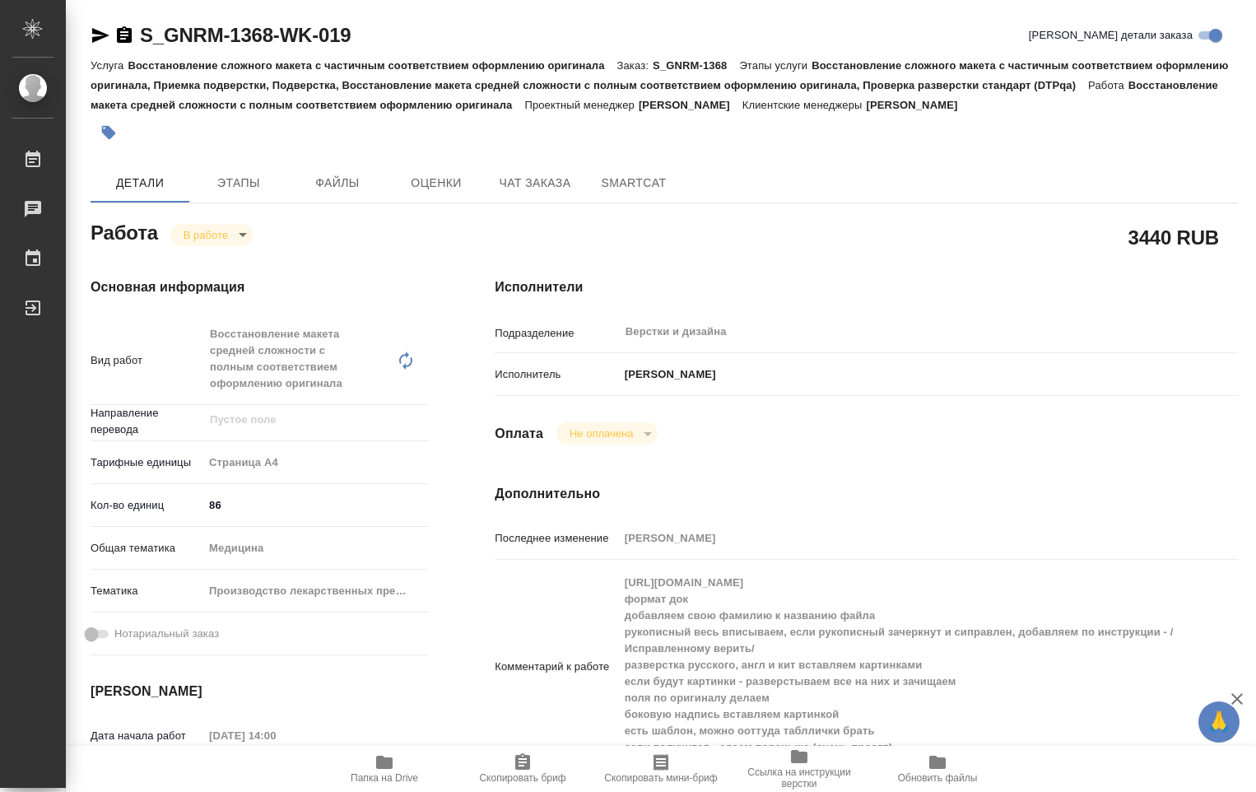
type textarea "x"
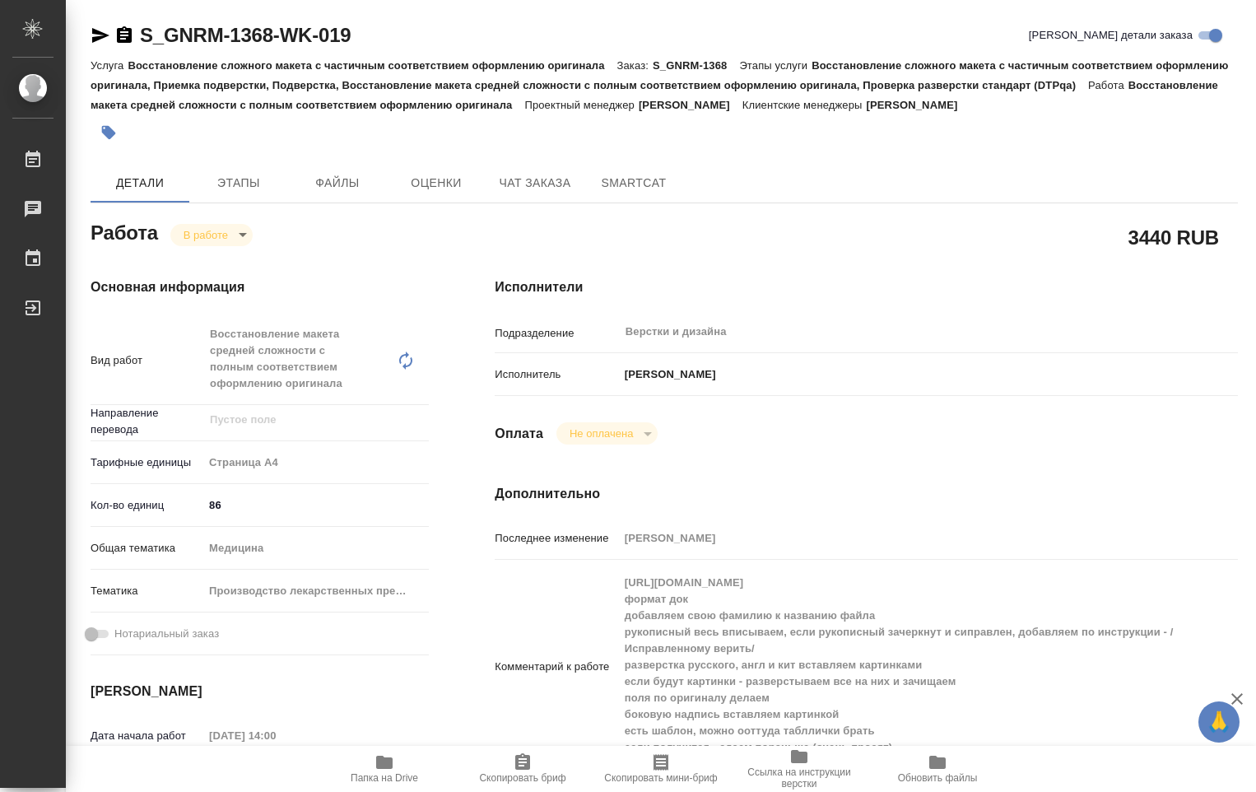
type textarea "x"
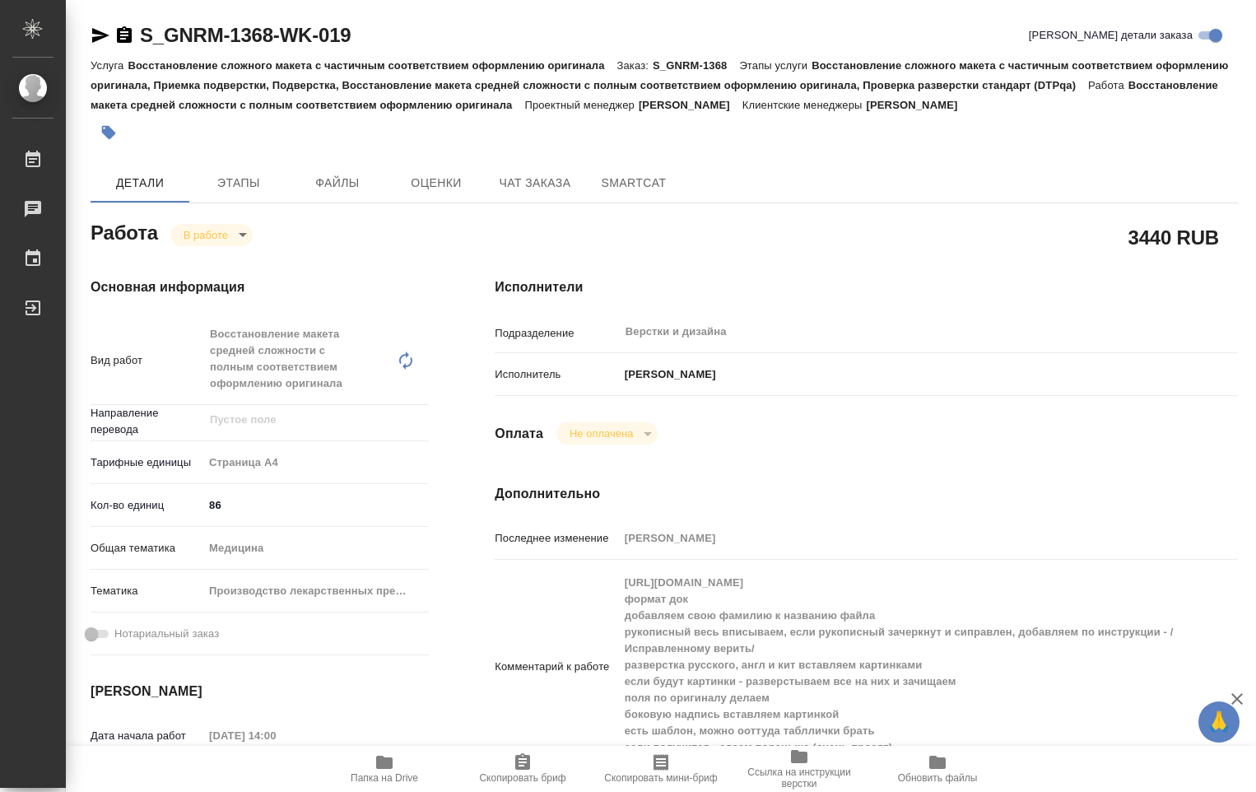
scroll to position [165, 0]
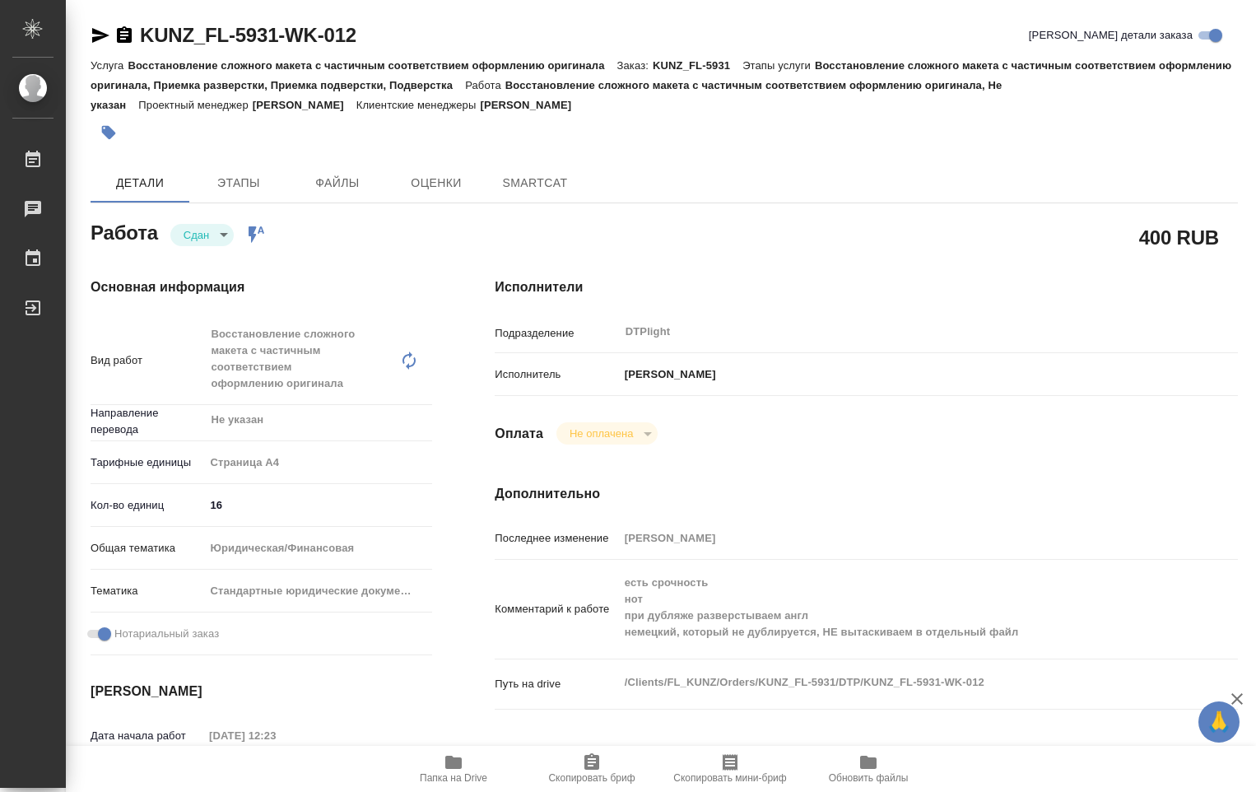
type textarea "x"
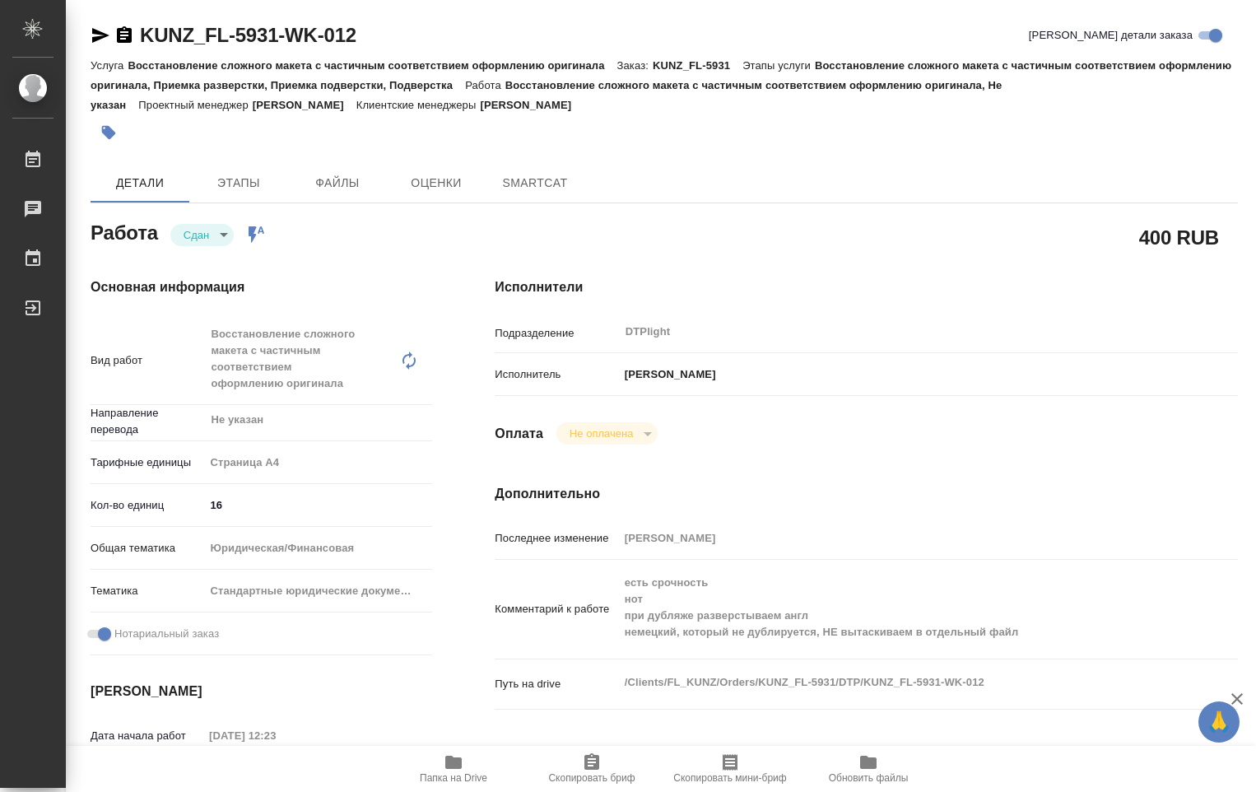
type textarea "x"
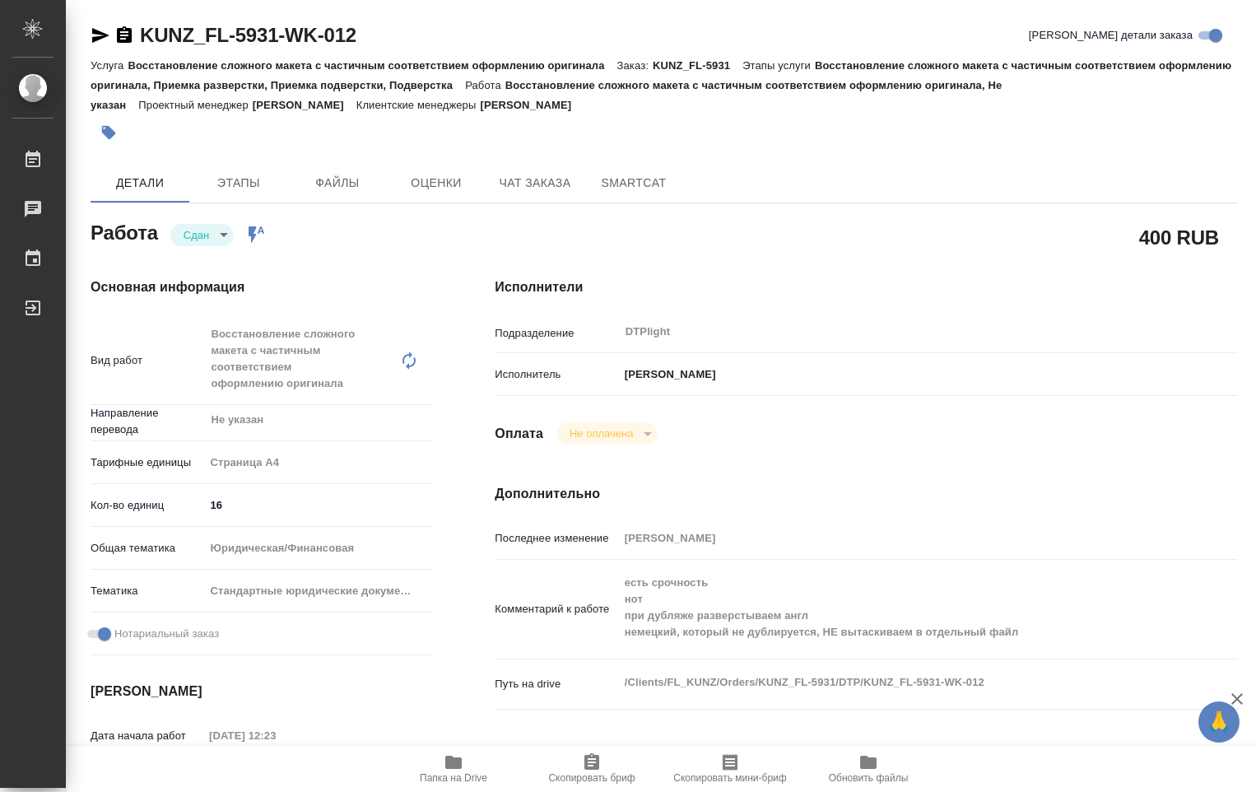
type textarea "x"
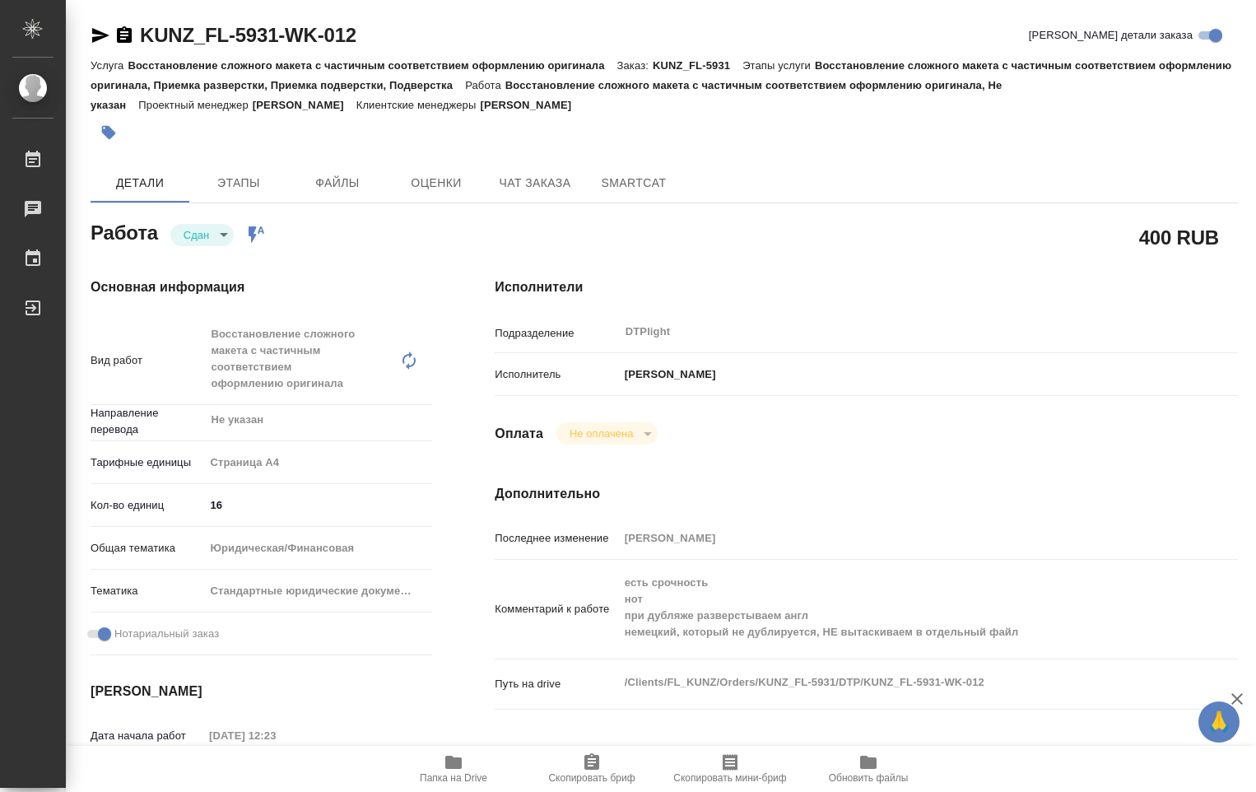
type textarea "x"
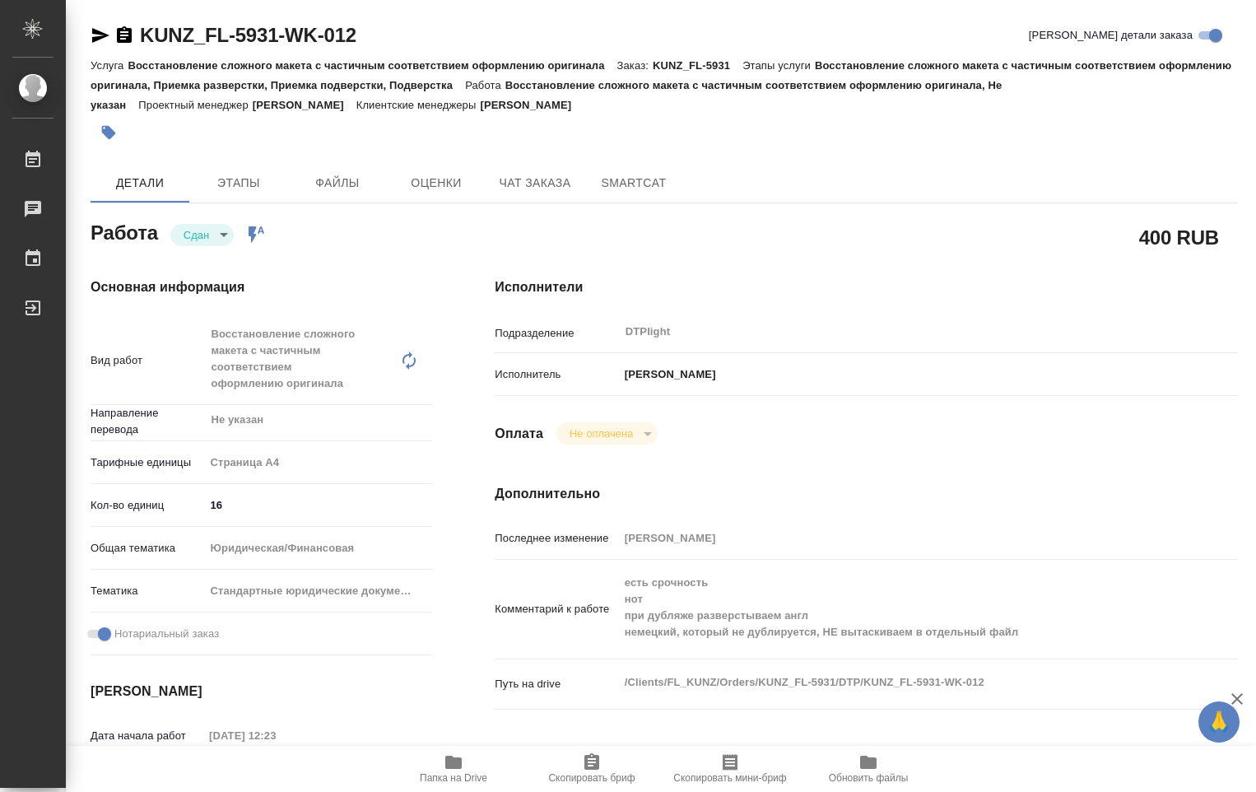
scroll to position [165, 0]
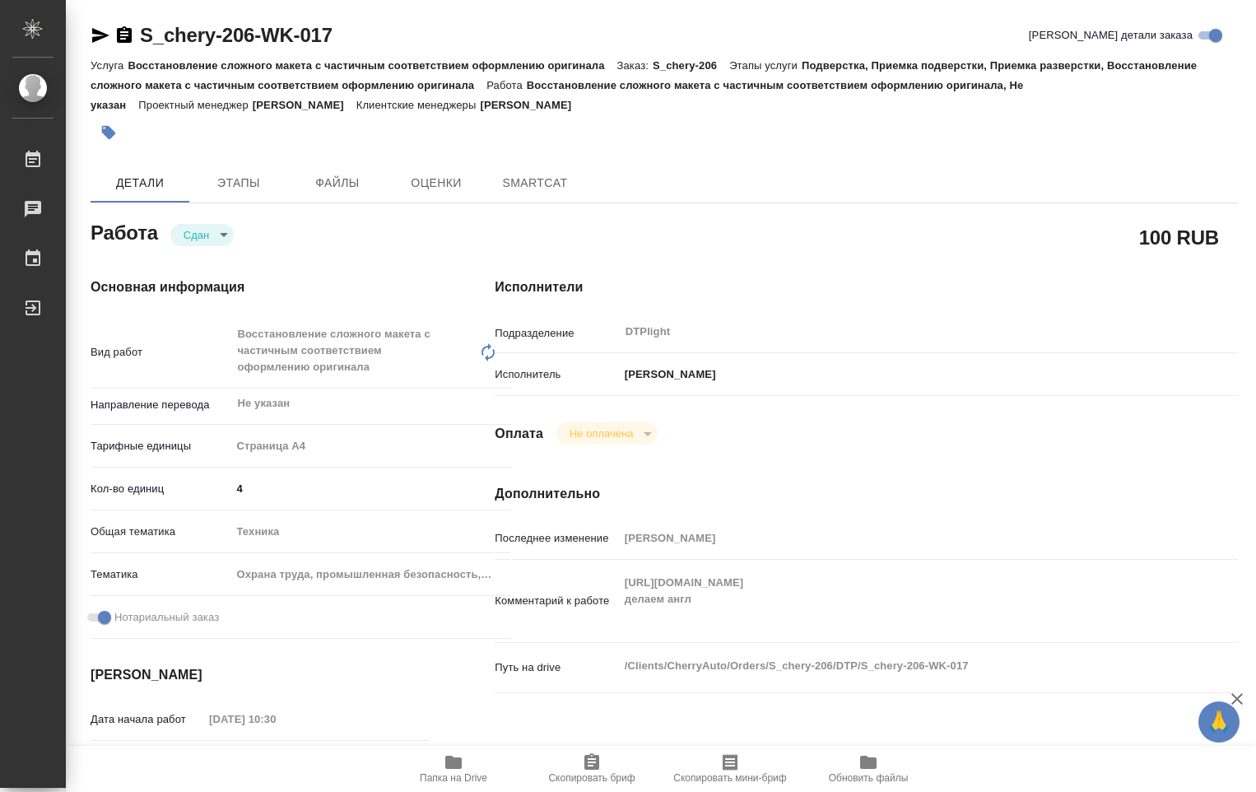
type textarea "x"
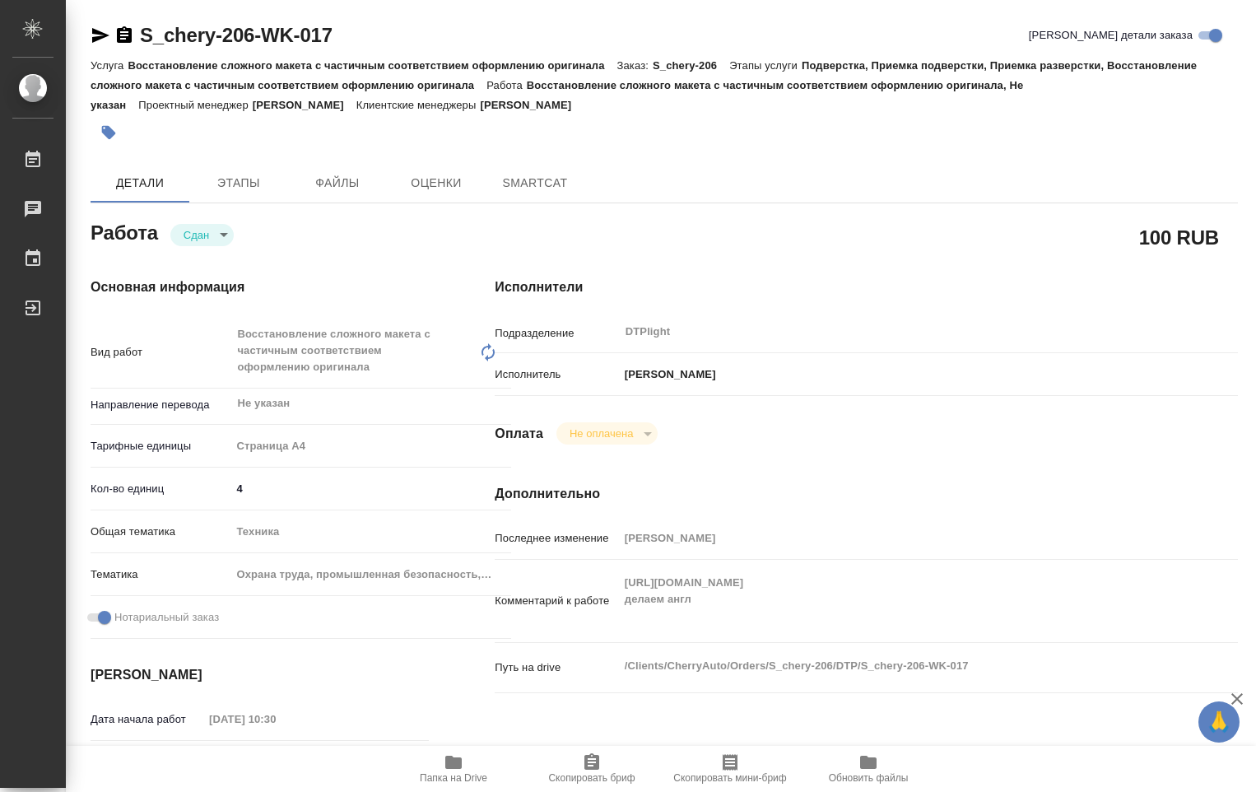
type textarea "x"
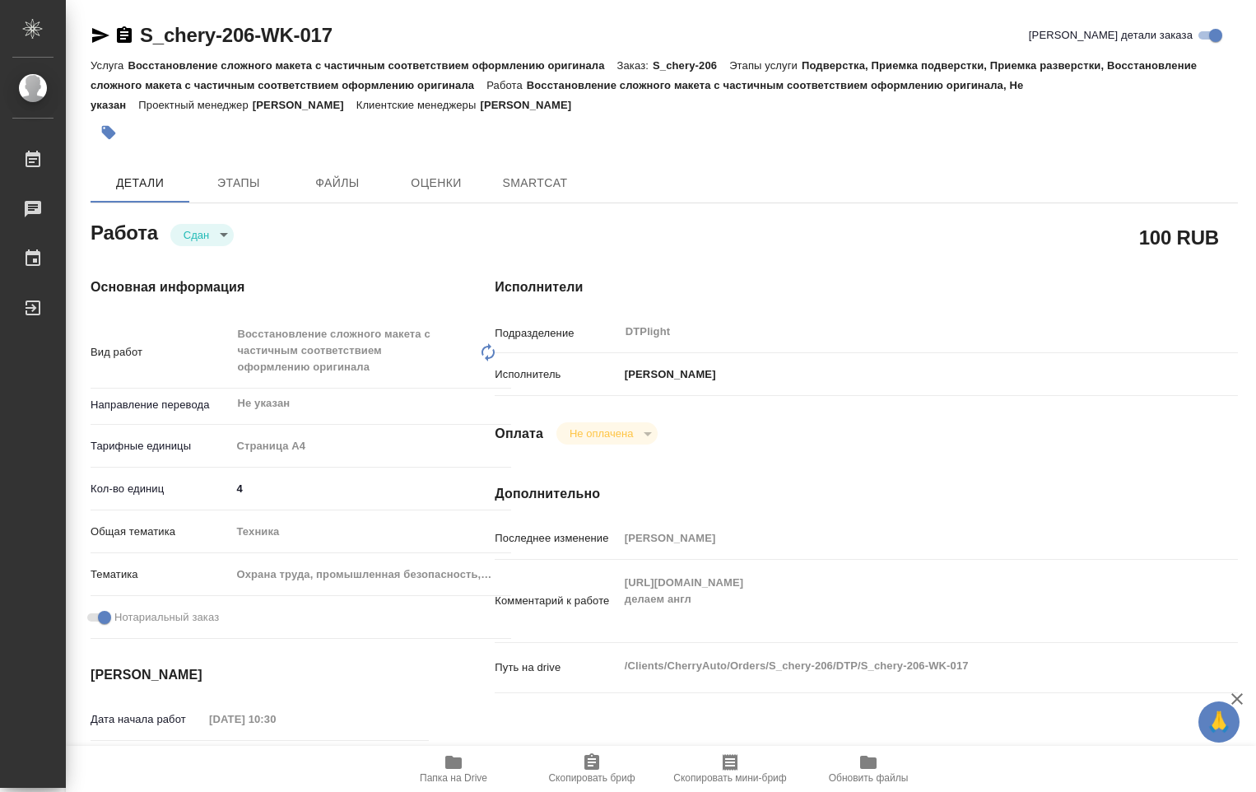
type textarea "x"
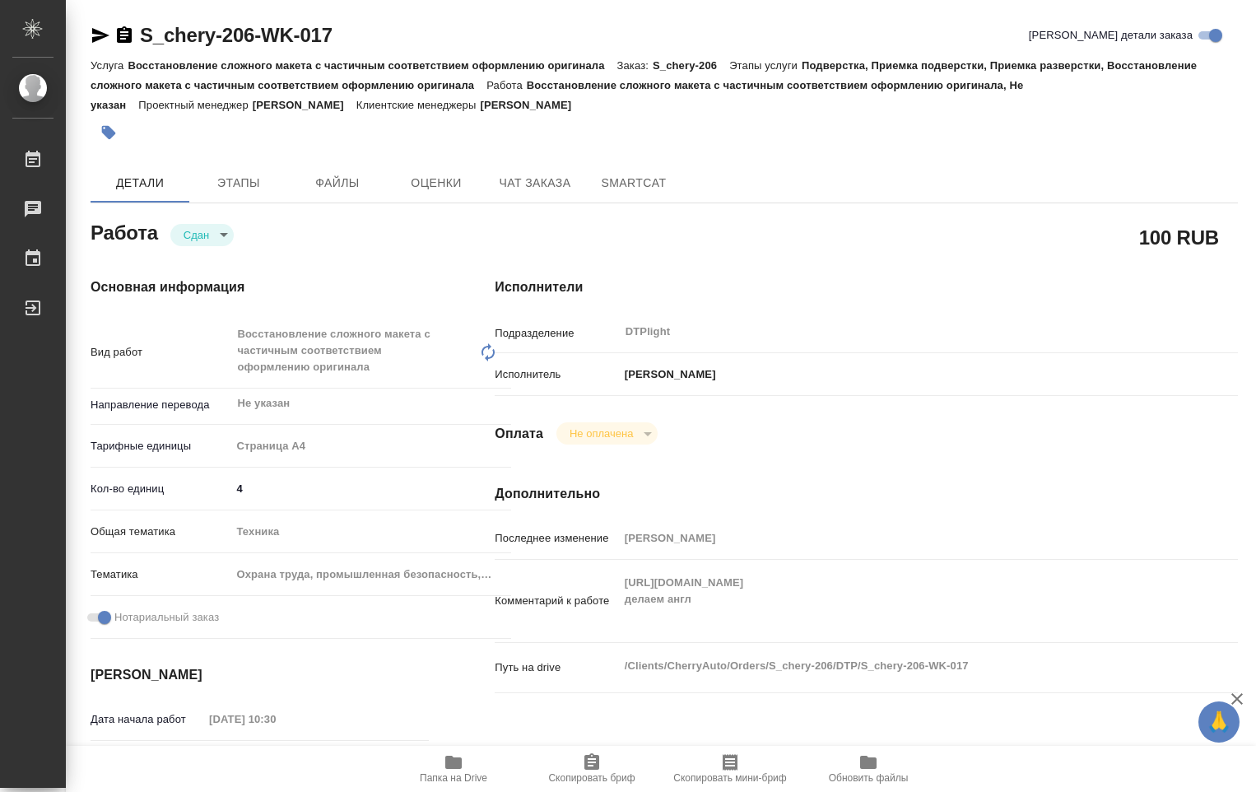
type textarea "x"
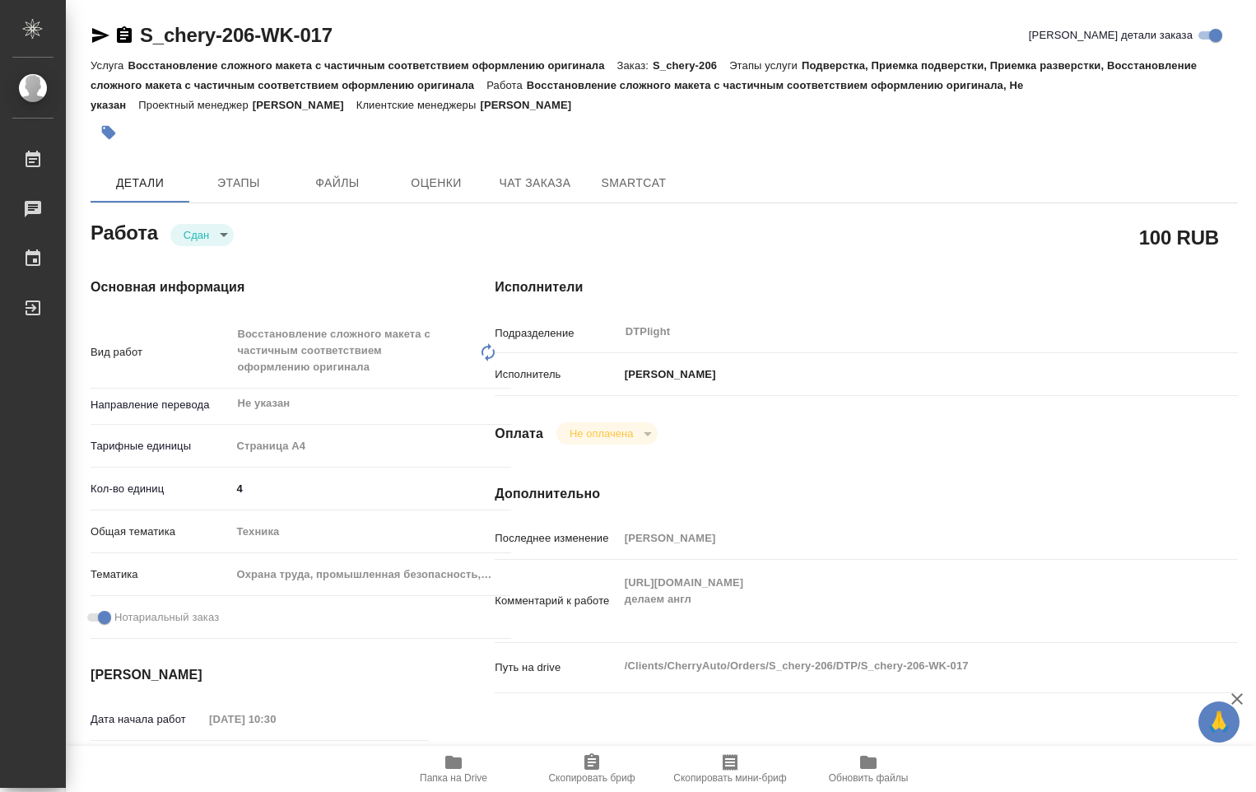
type textarea "x"
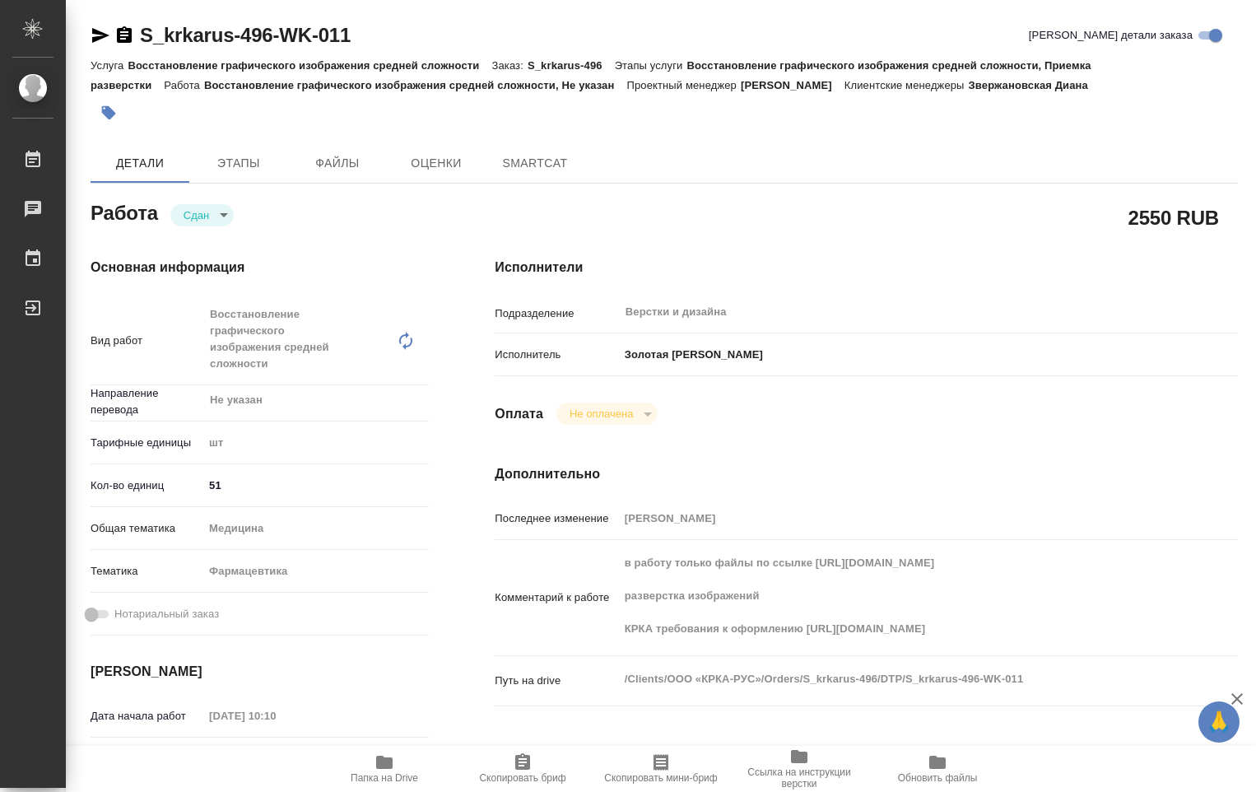
type textarea "x"
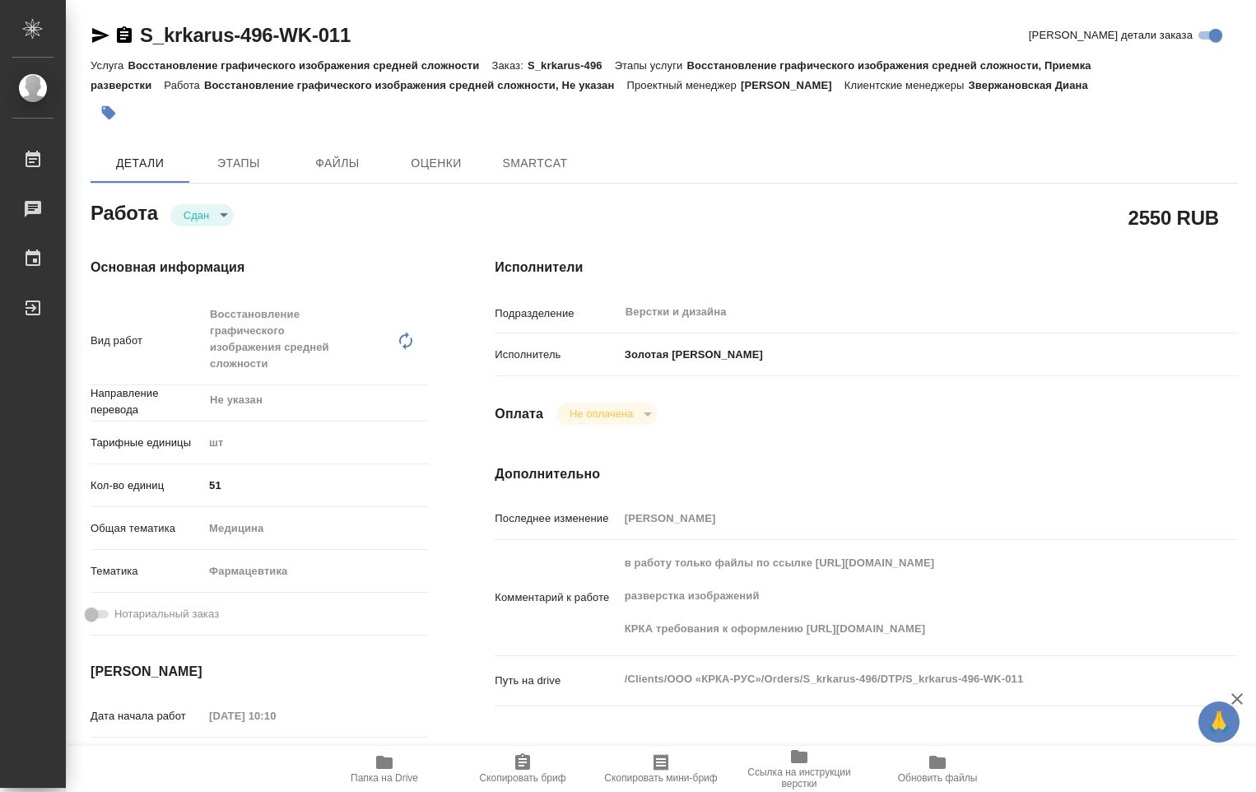
type textarea "x"
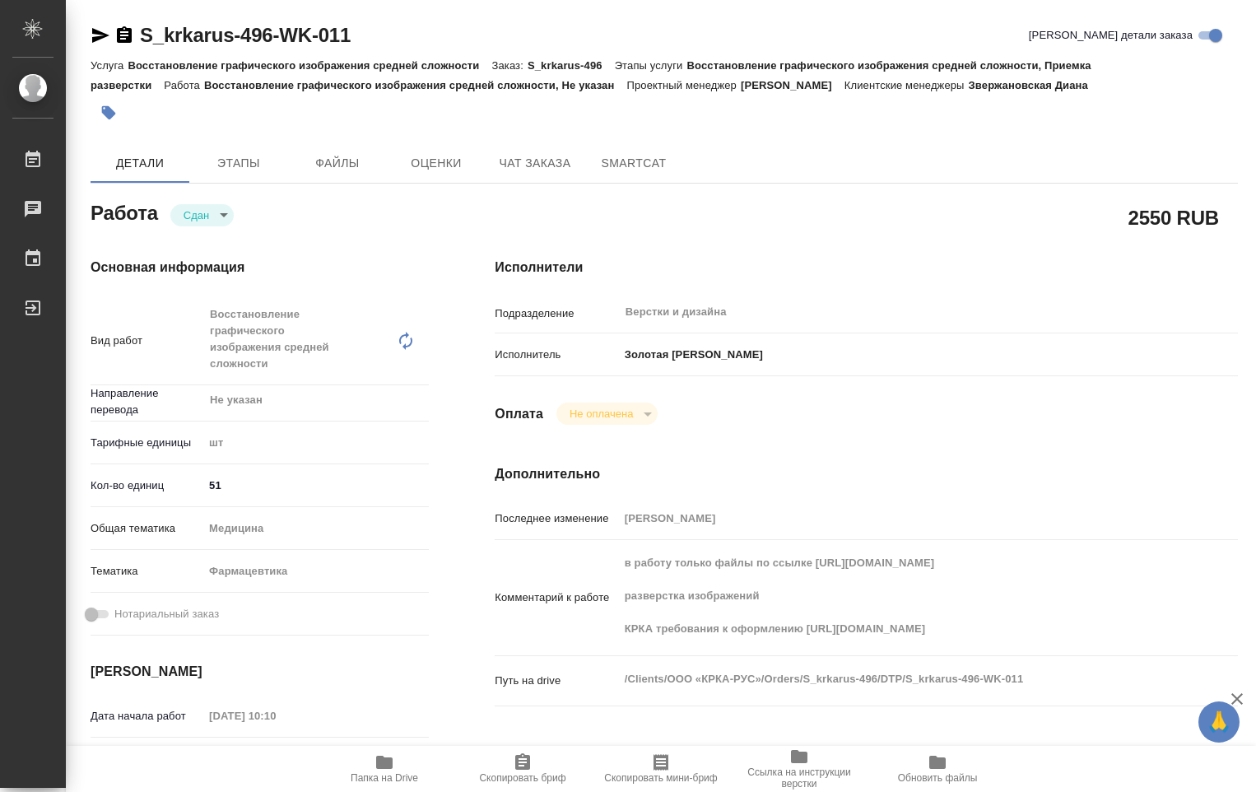
type textarea "x"
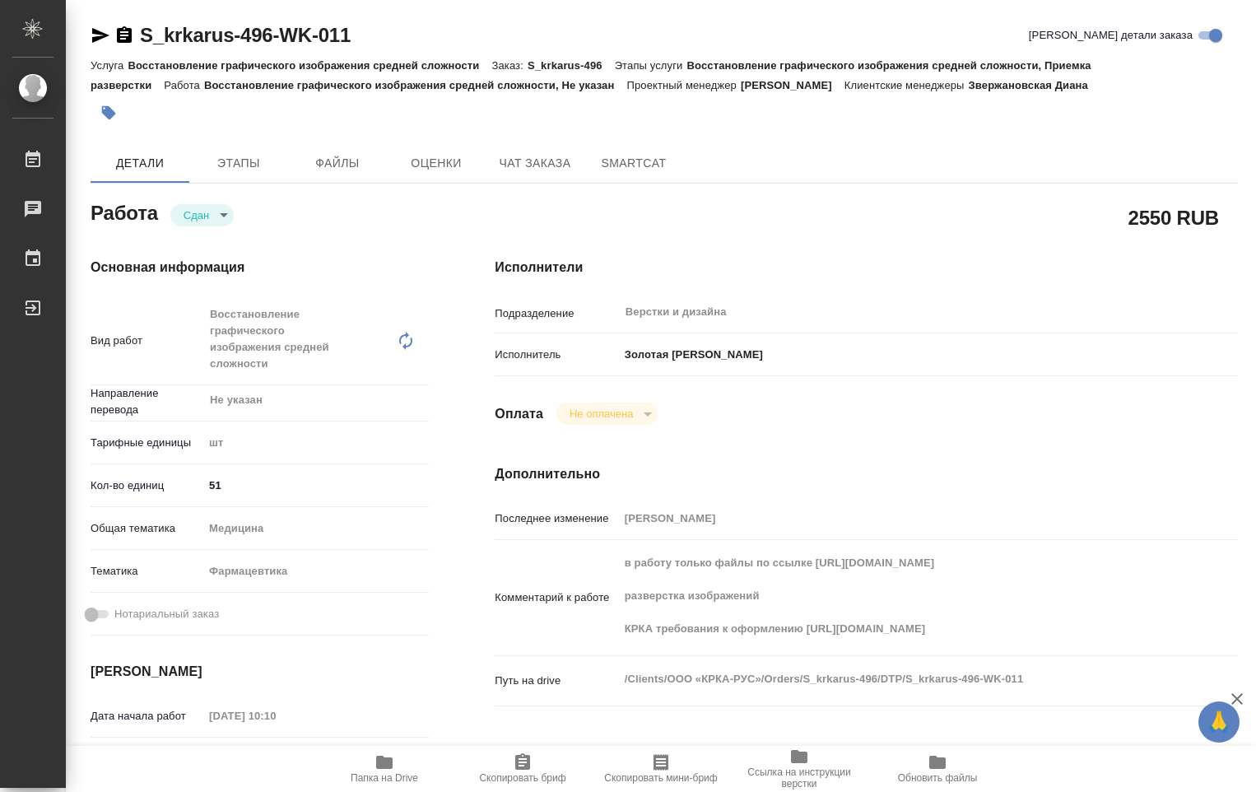
type textarea "x"
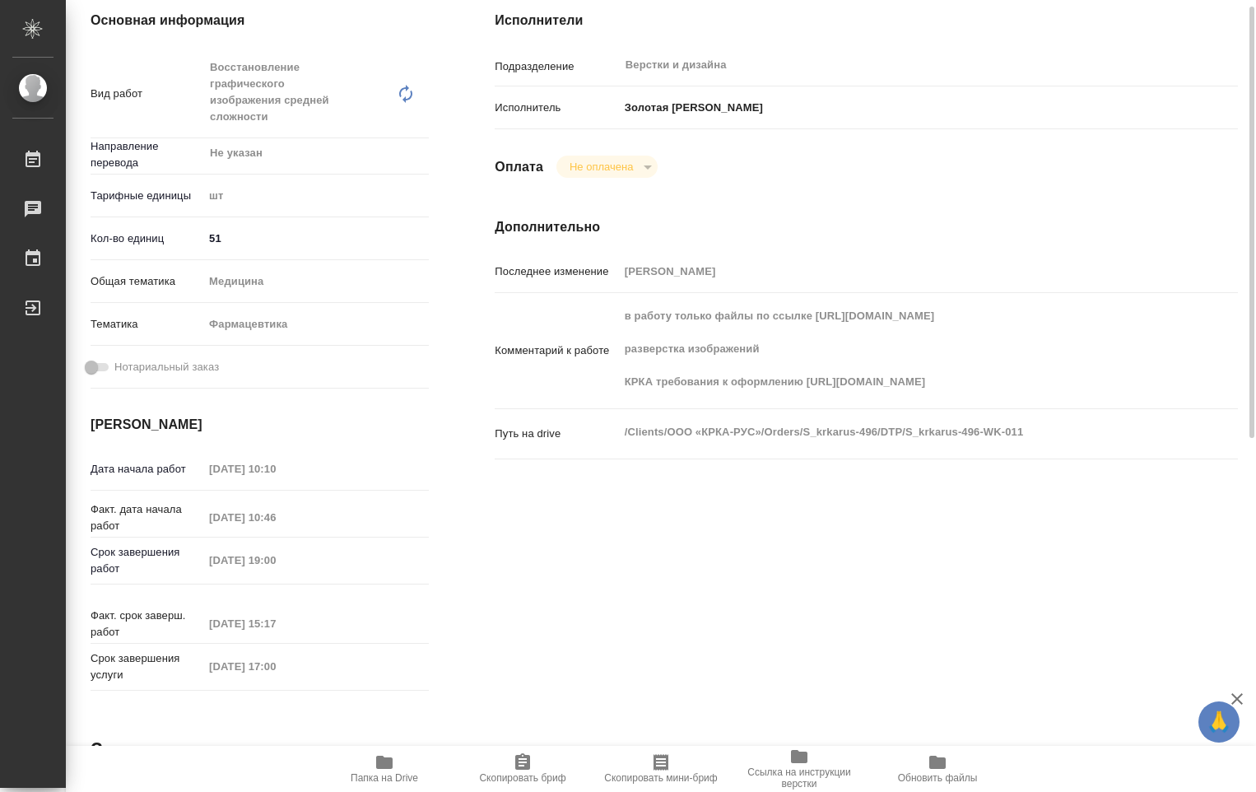
scroll to position [329, 0]
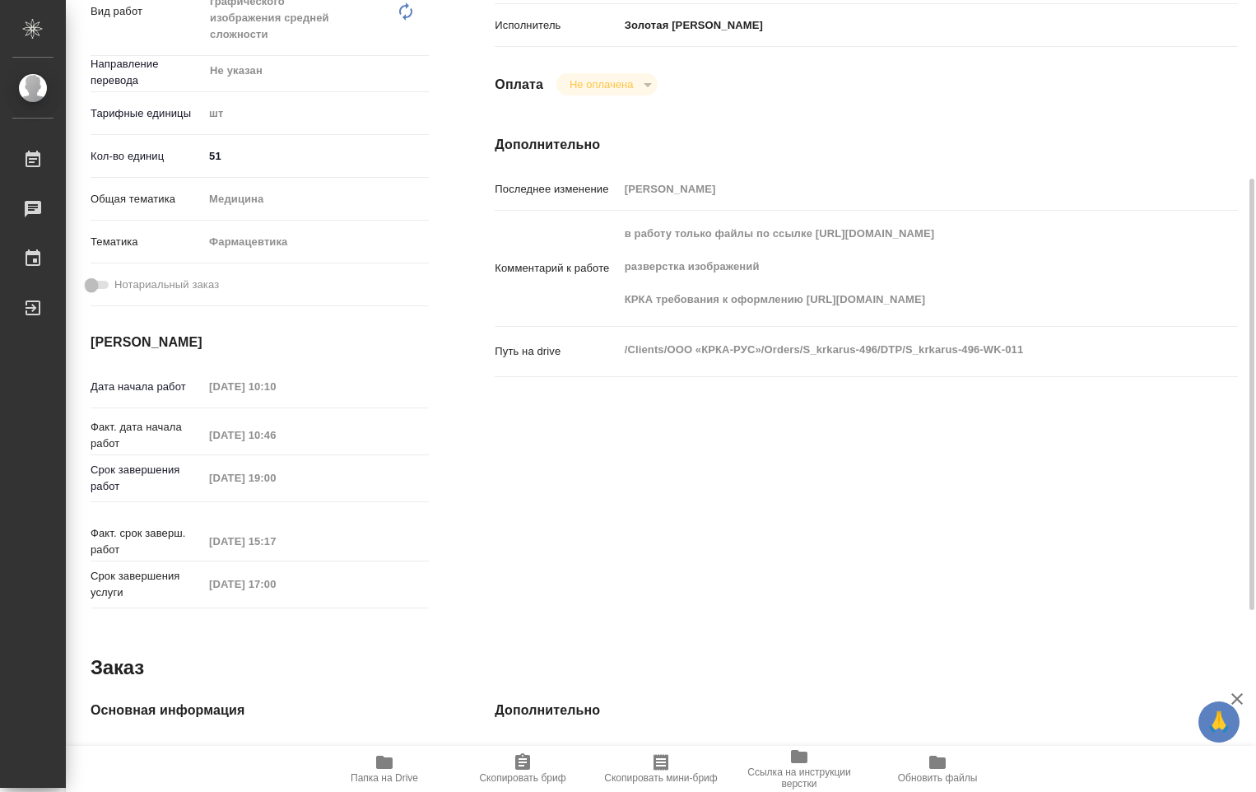
click at [389, 763] on icon "button" at bounding box center [384, 762] width 16 height 13
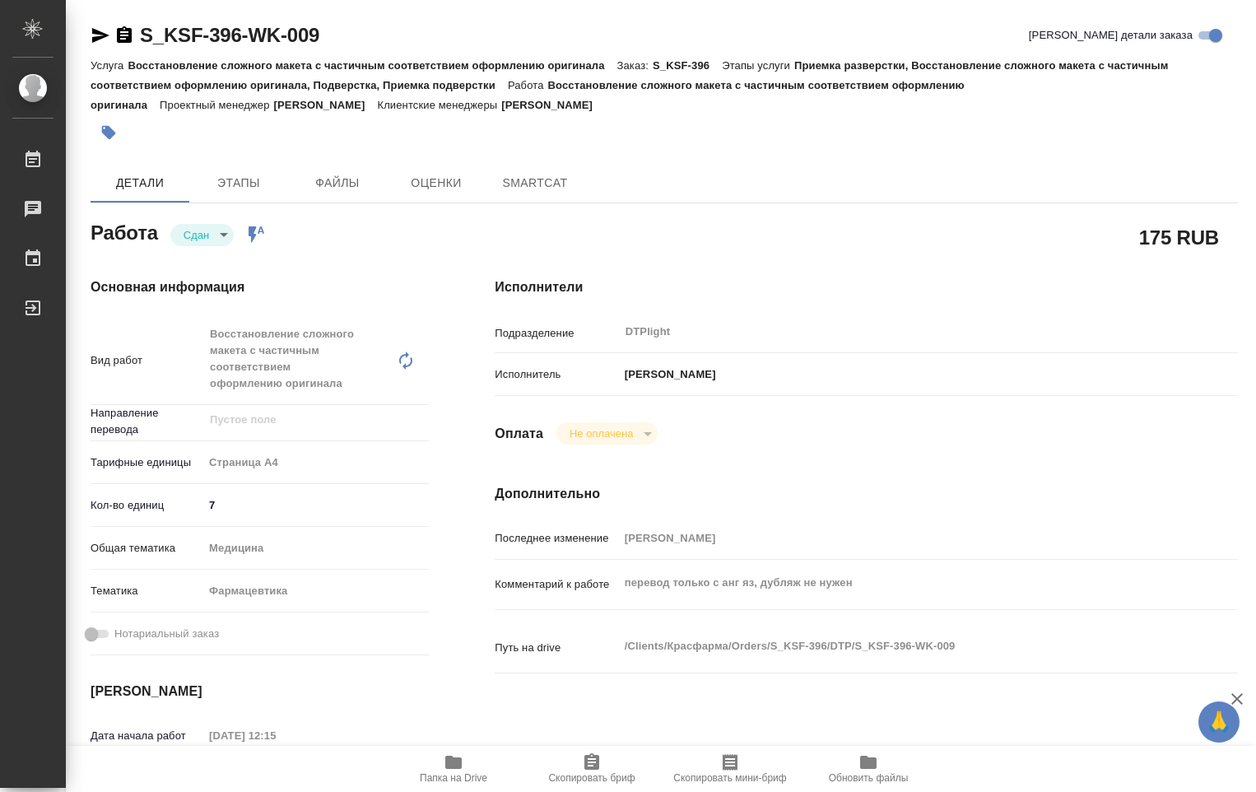
type textarea "x"
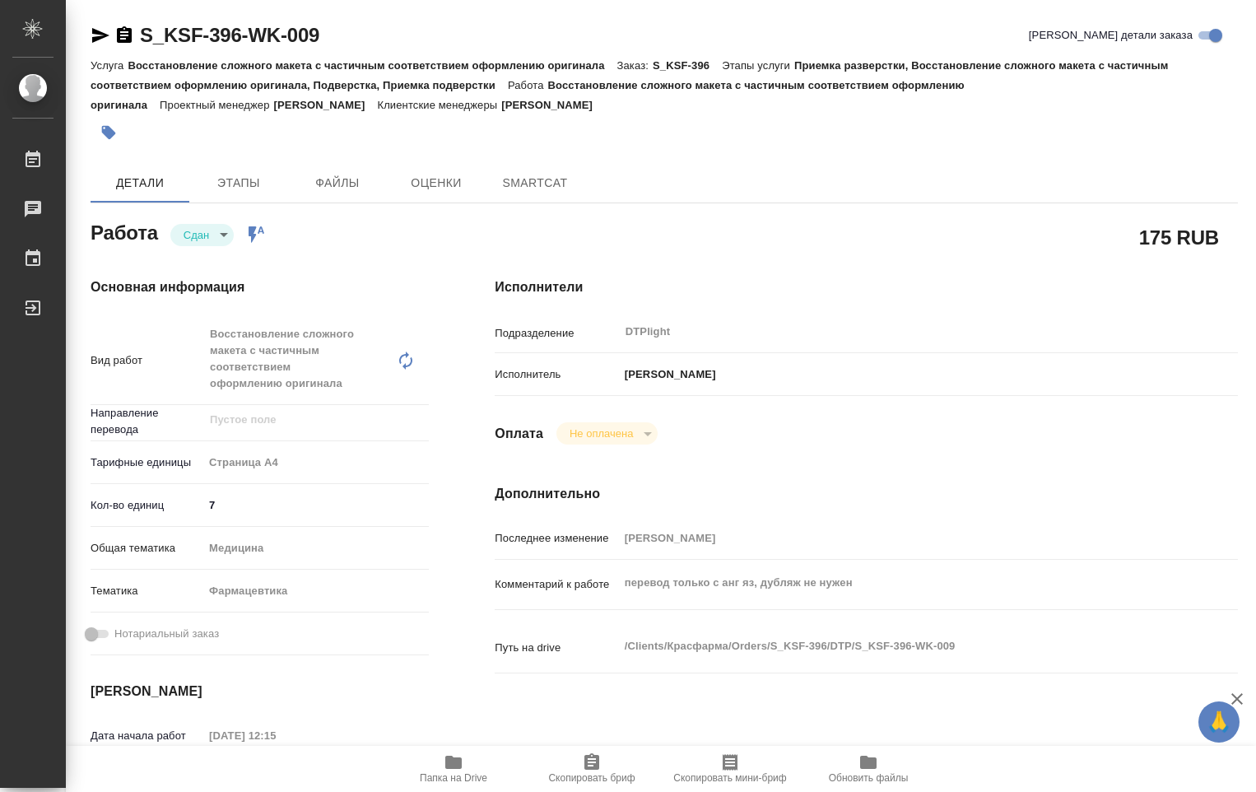
type textarea "x"
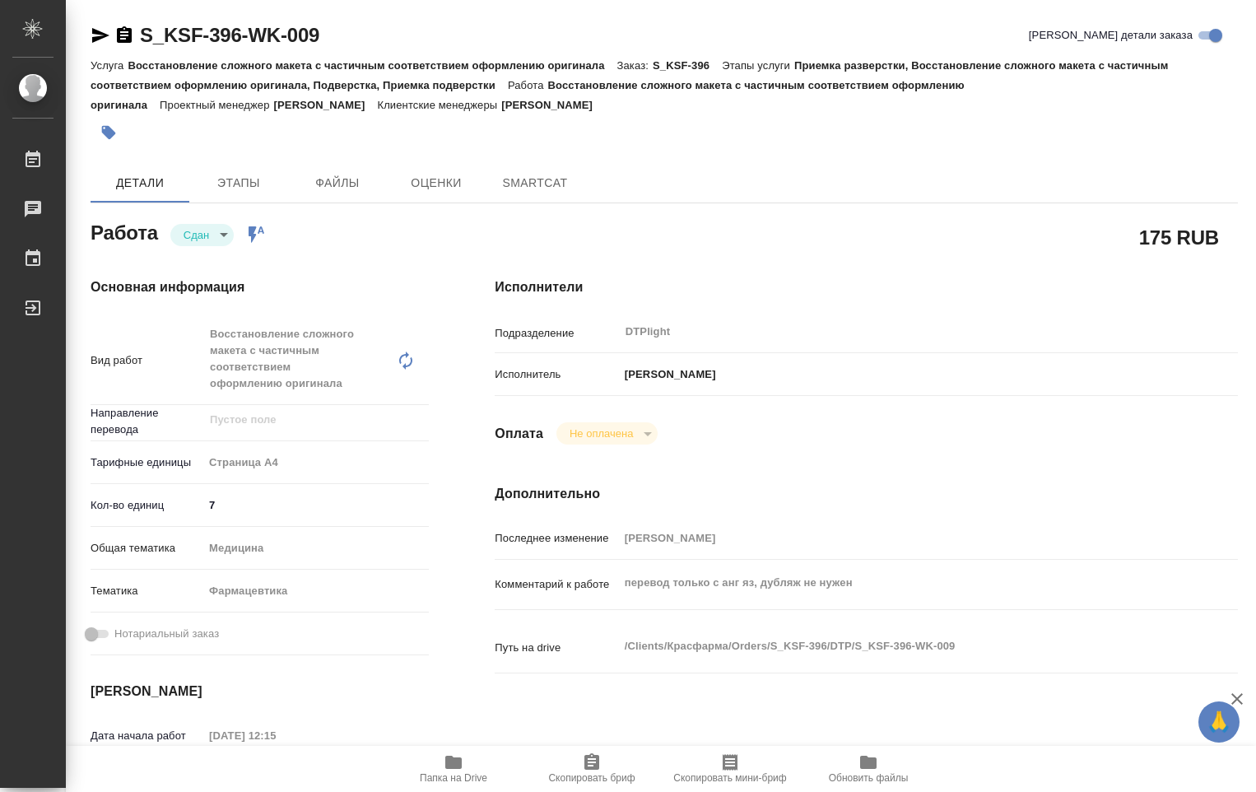
type textarea "x"
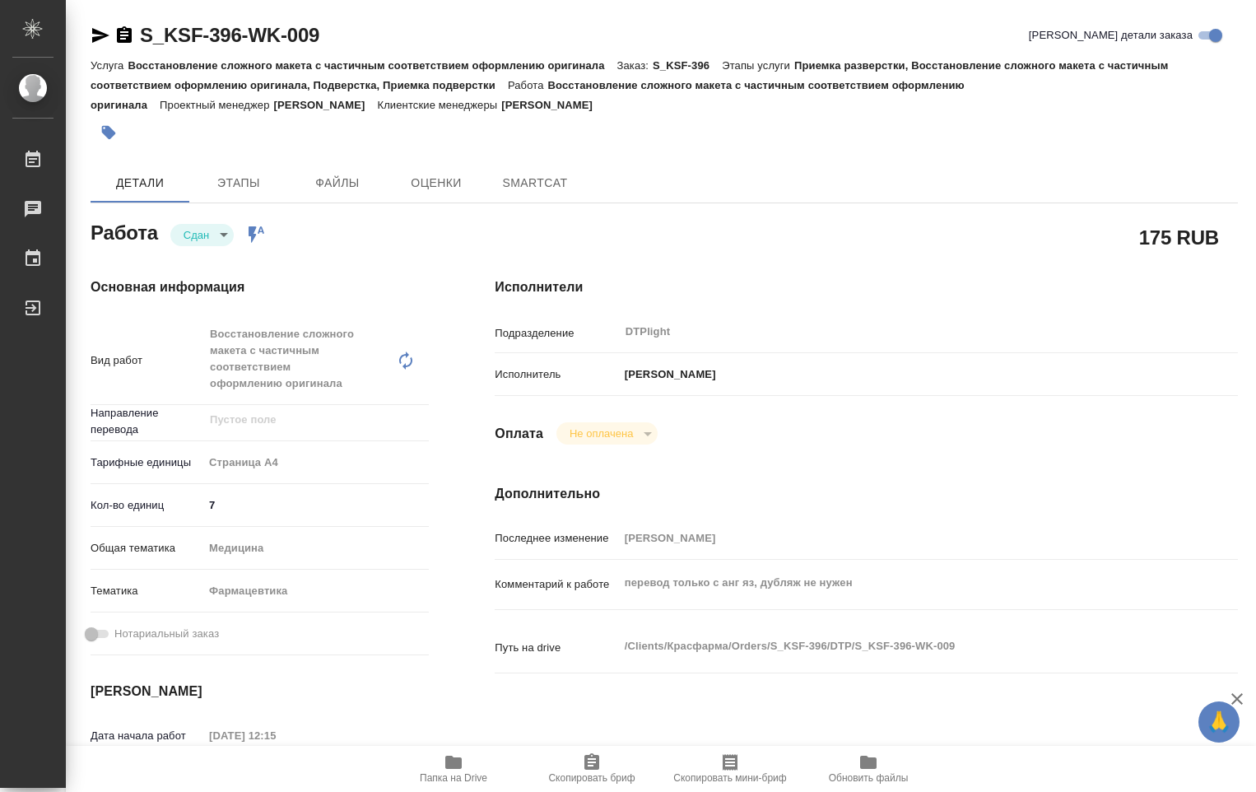
type textarea "x"
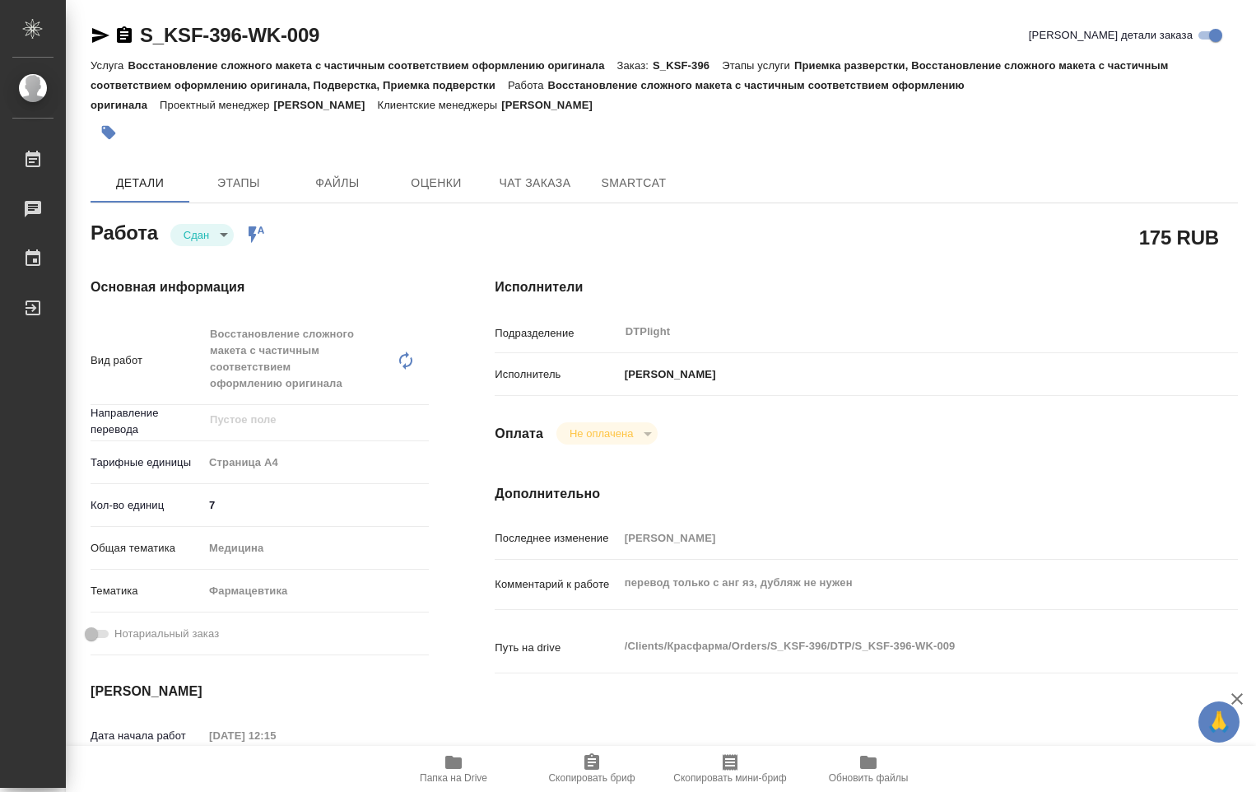
type textarea "x"
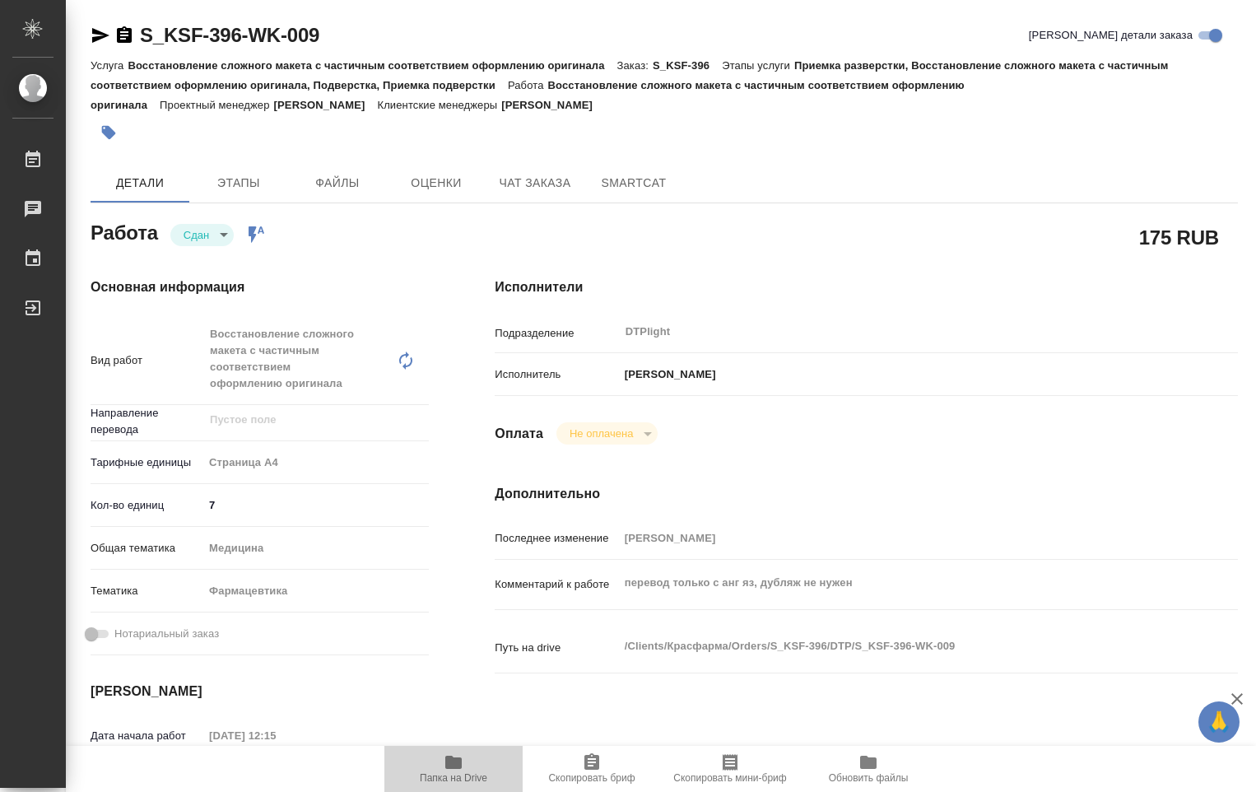
click at [461, 765] on icon "button" at bounding box center [453, 762] width 16 height 13
type textarea "x"
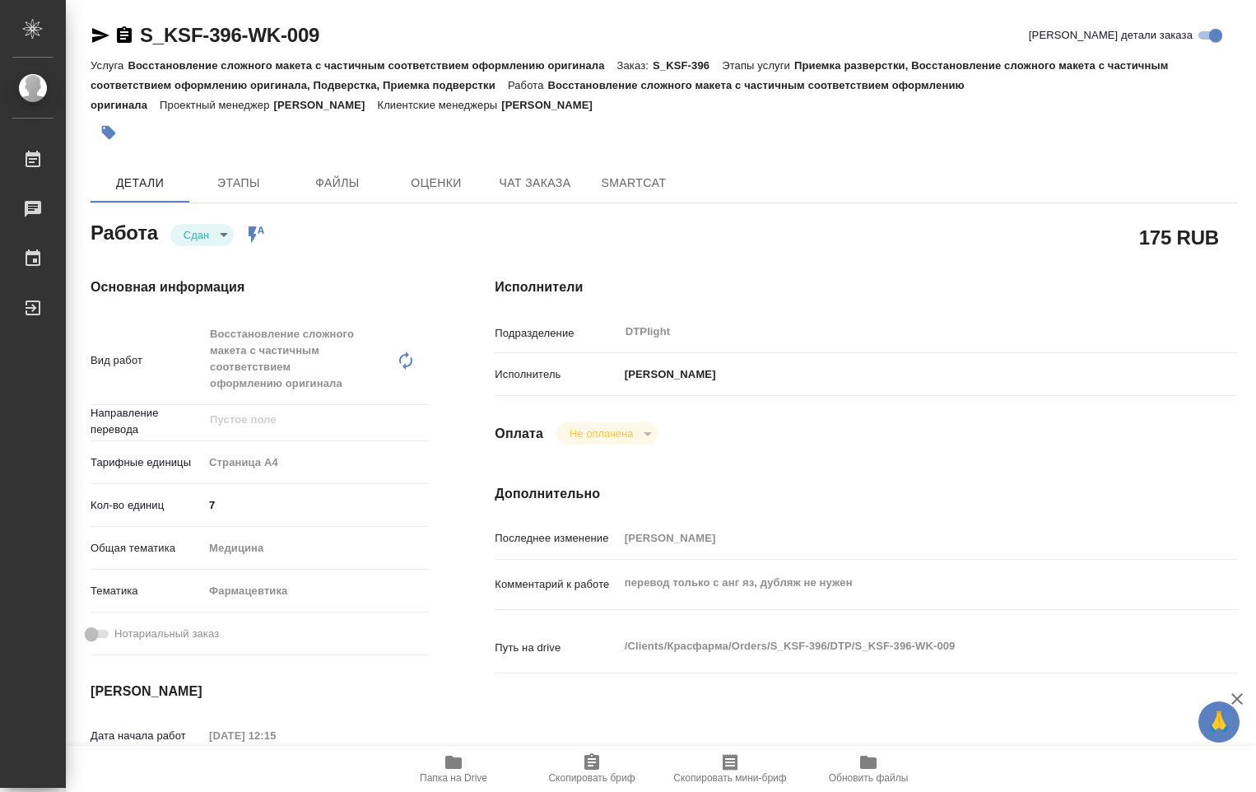
type textarea "x"
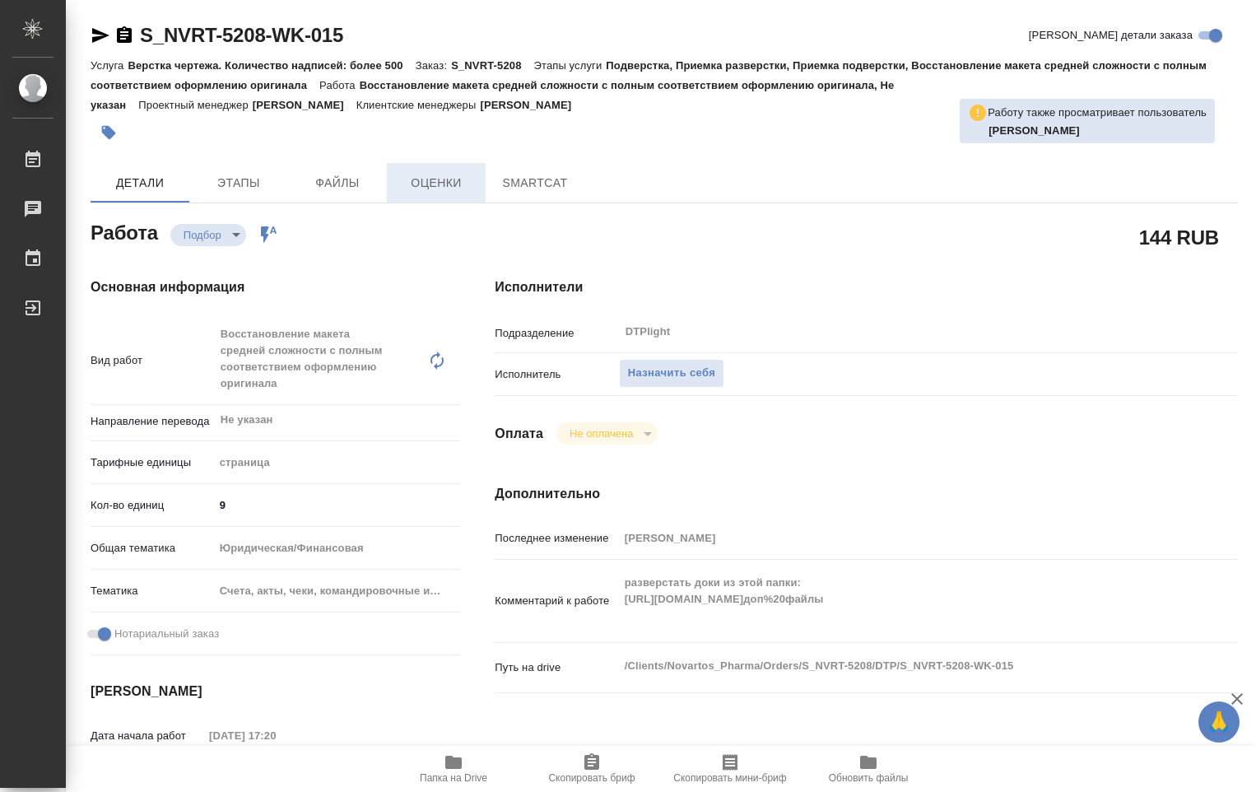
type textarea "x"
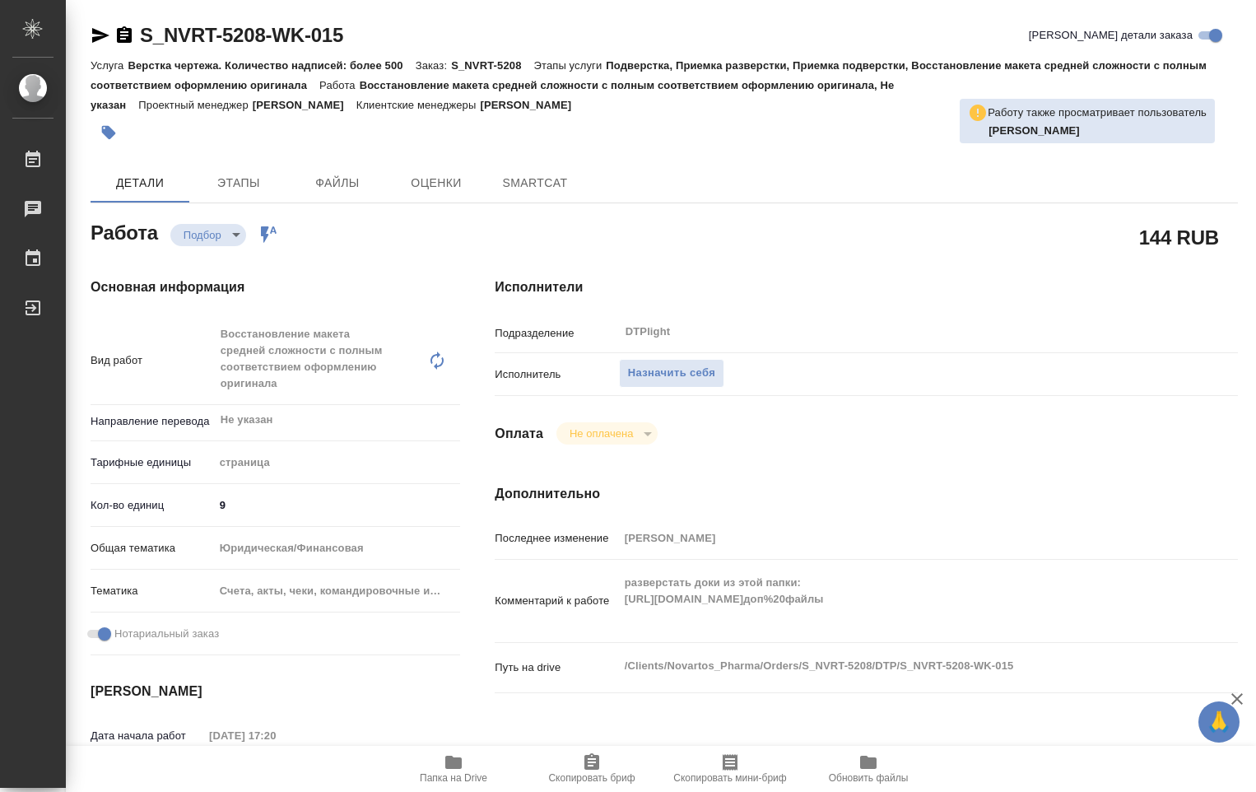
type textarea "x"
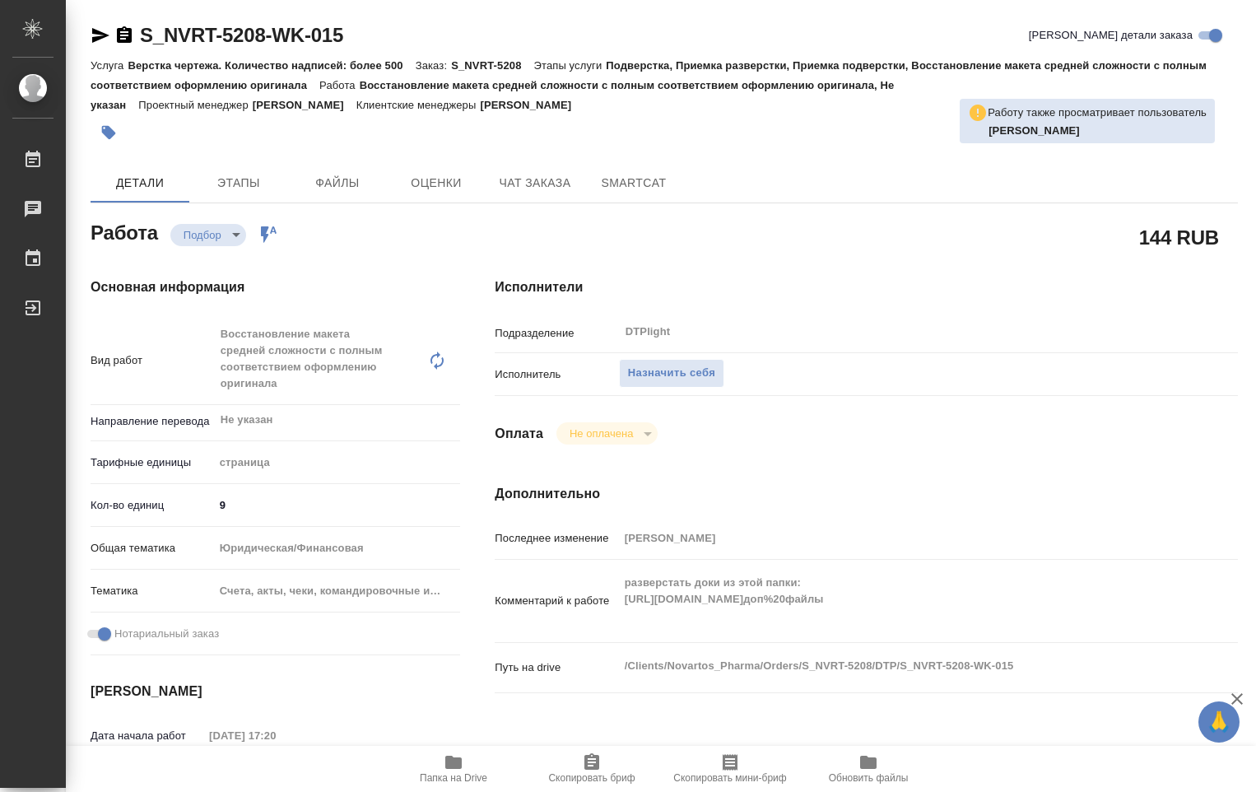
type textarea "x"
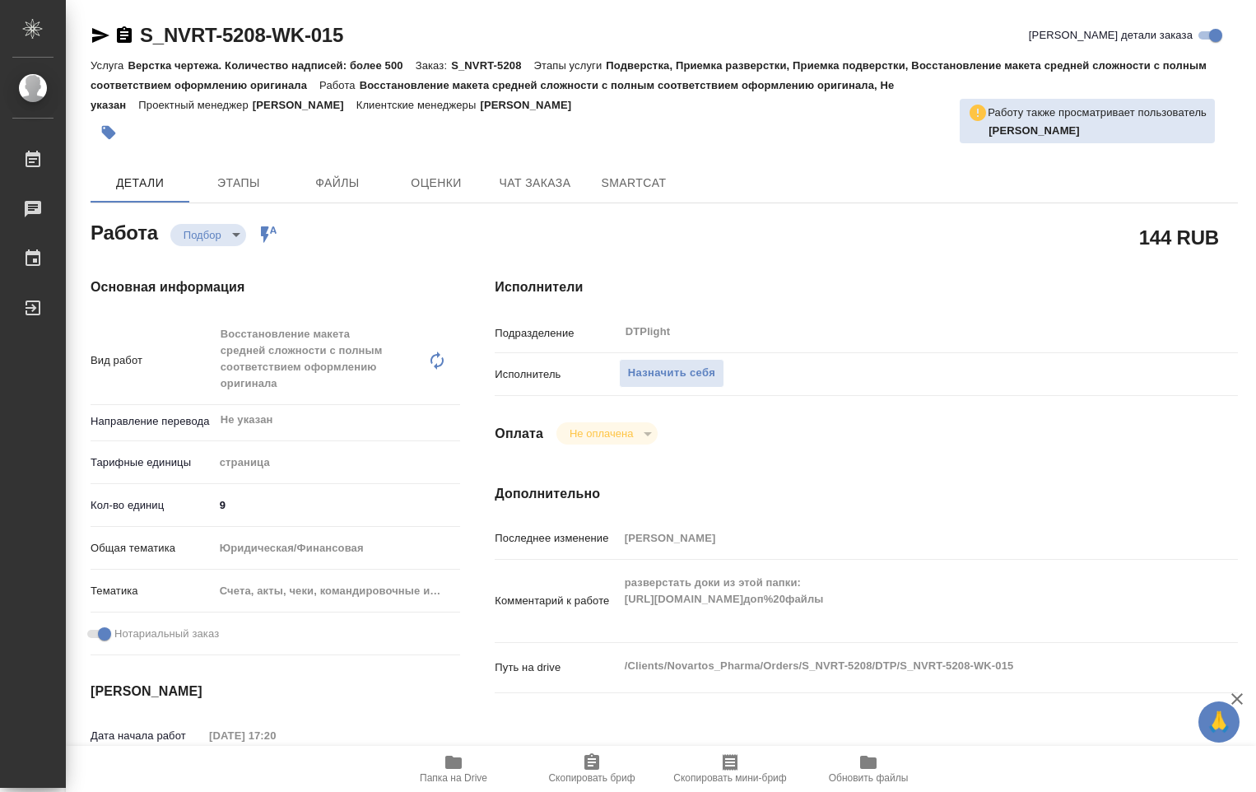
type textarea "x"
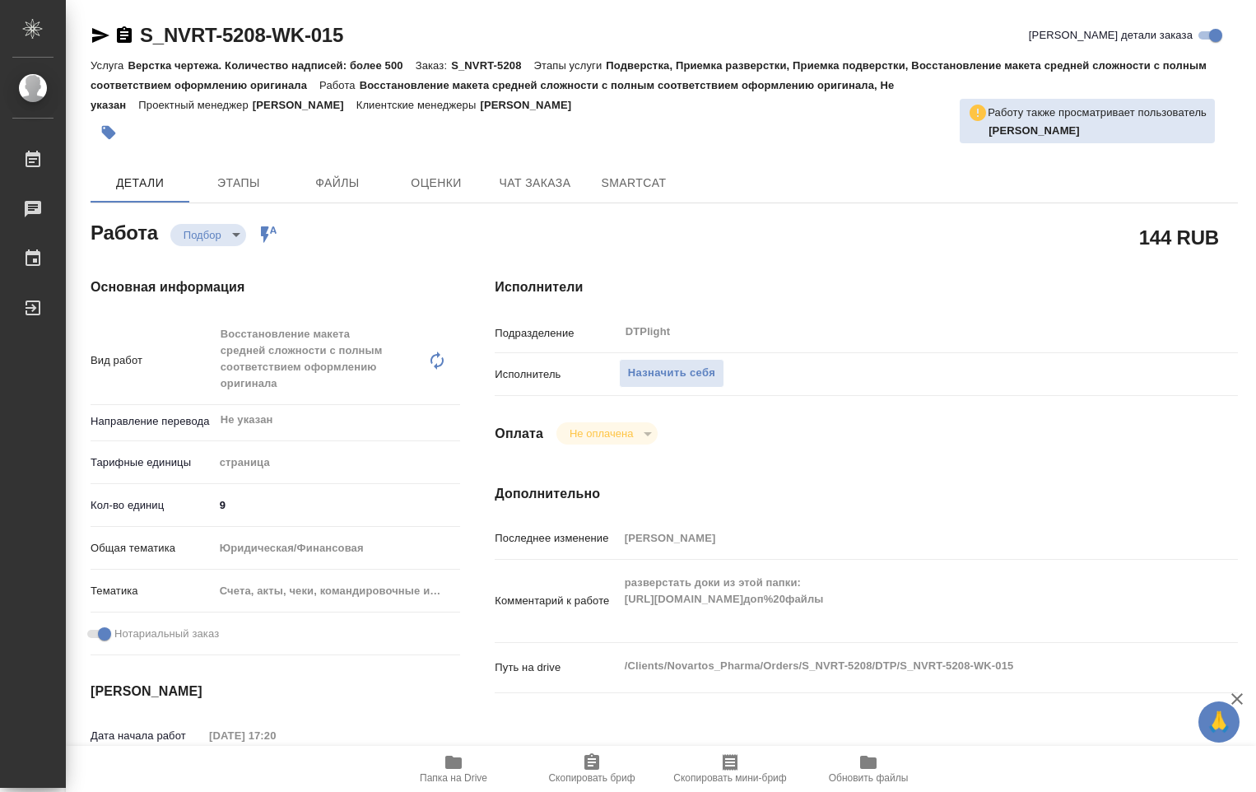
click at [449, 769] on icon "button" at bounding box center [453, 762] width 16 height 13
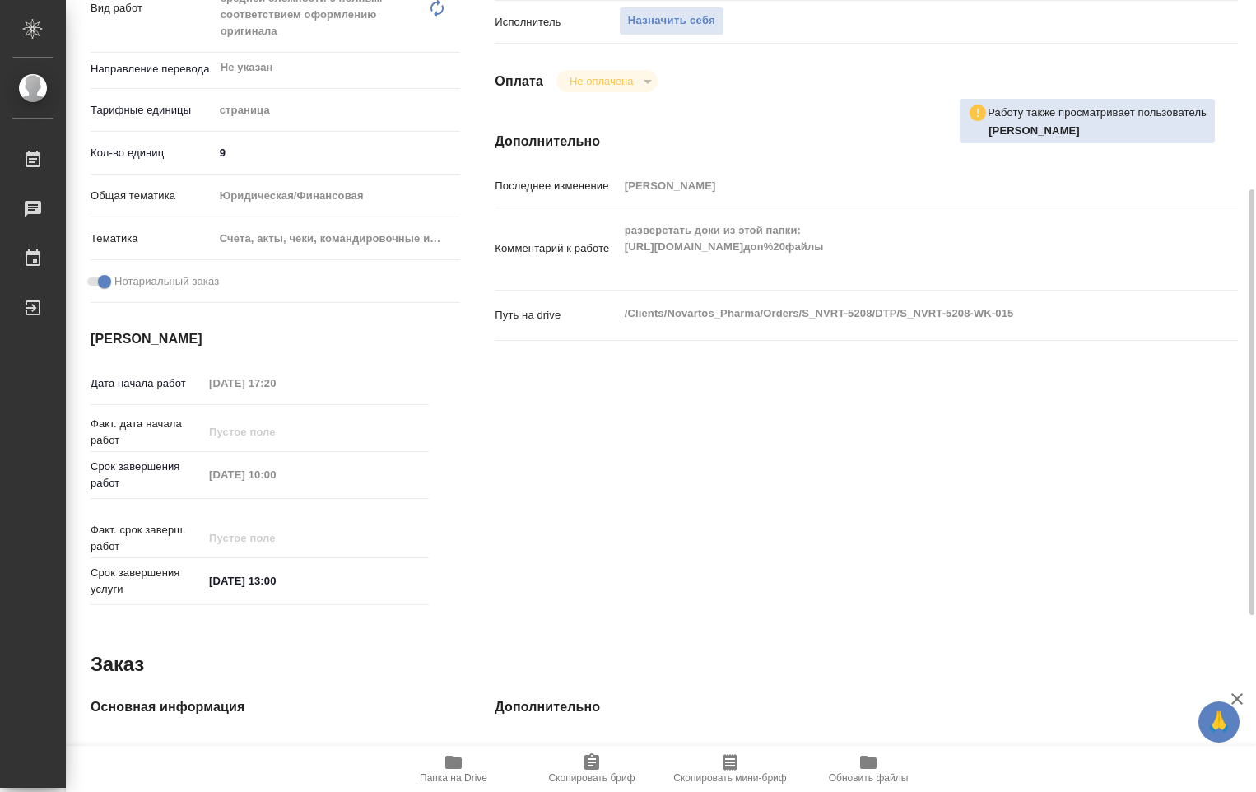
scroll to position [23, 0]
